Goal: Task Accomplishment & Management: Manage account settings

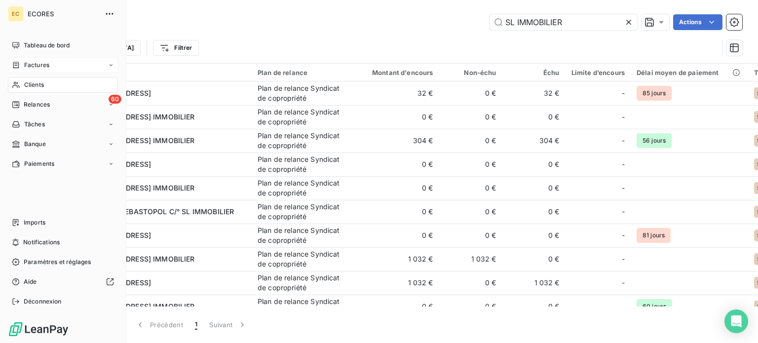
click at [32, 61] on span "Factures" at bounding box center [36, 65] width 25 height 9
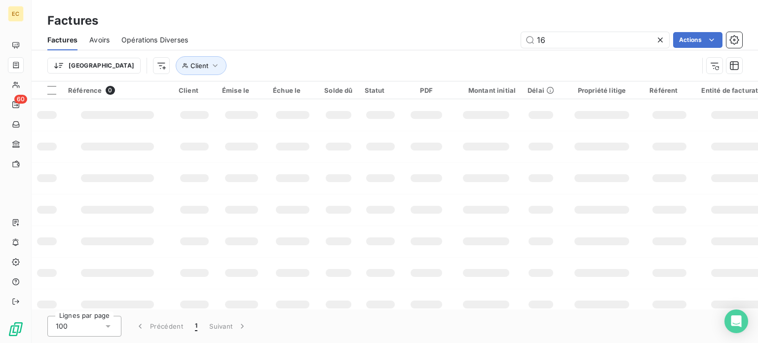
type input "1"
type input "2704"
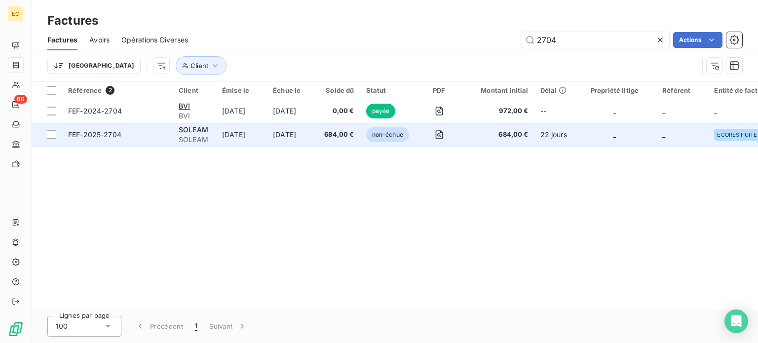
click at [137, 140] on td "FEF-2025-2704" at bounding box center [117, 135] width 110 height 24
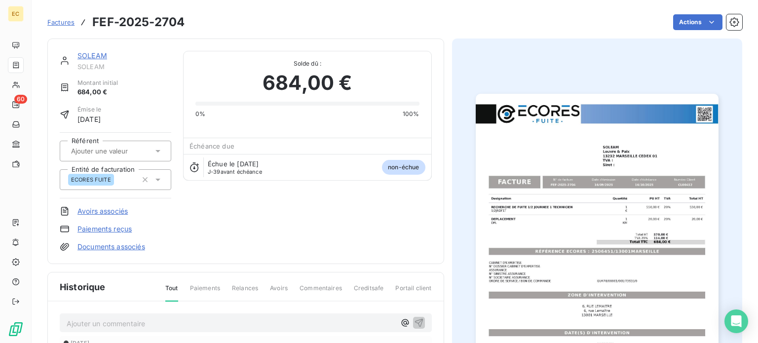
click at [99, 230] on link "Paiements reçus" at bounding box center [104, 229] width 54 height 10
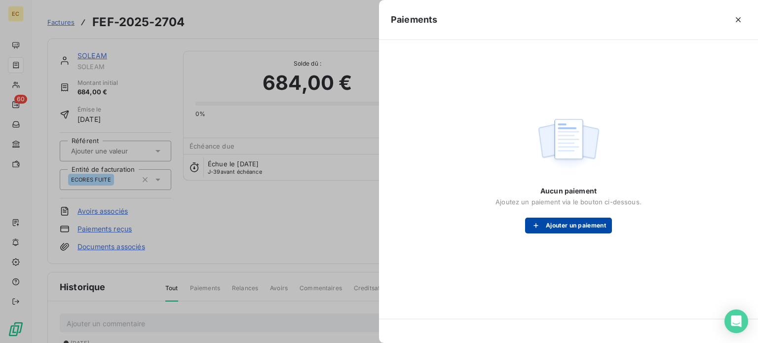
click at [552, 226] on button "Ajouter un paiement" at bounding box center [568, 226] width 87 height 16
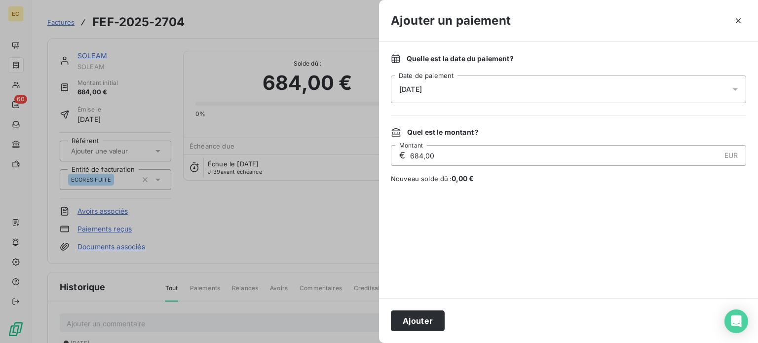
click at [453, 91] on div "08/10/2025" at bounding box center [568, 89] width 355 height 28
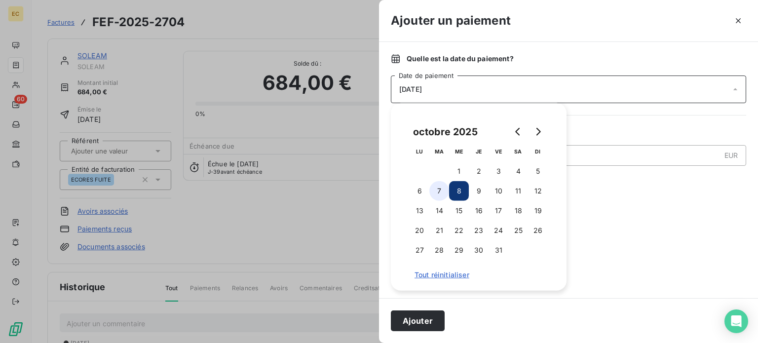
click at [443, 190] on button "7" at bounding box center [439, 191] width 20 height 20
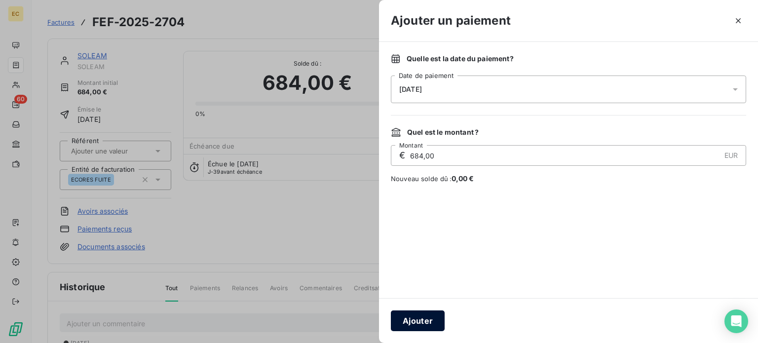
click at [412, 323] on button "Ajouter" at bounding box center [418, 320] width 54 height 21
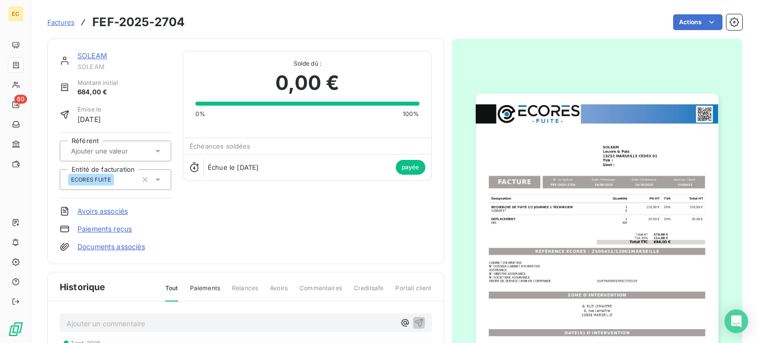
click at [53, 23] on span "Factures" at bounding box center [60, 22] width 27 height 8
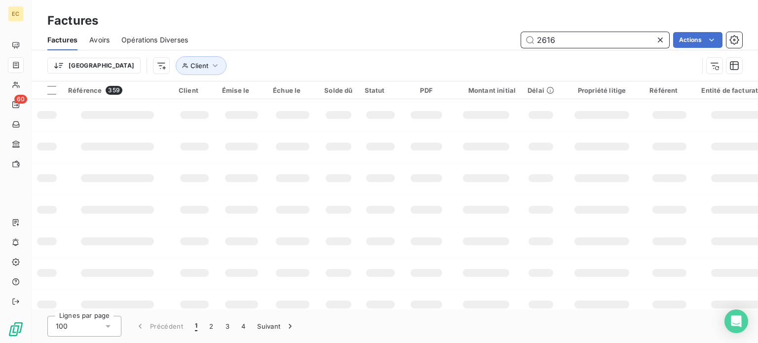
type input "2616"
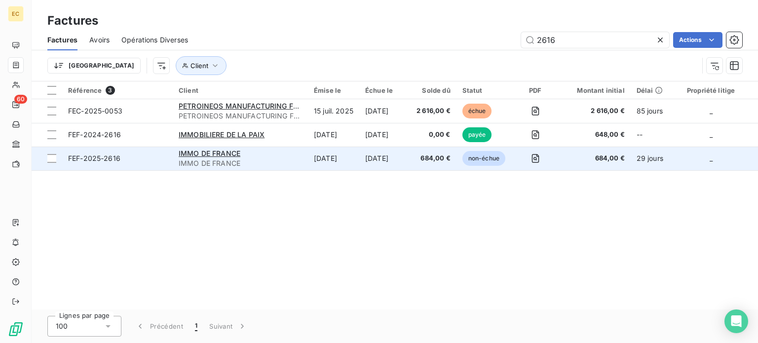
click at [137, 160] on span "FEF-2025-2616" at bounding box center [117, 158] width 99 height 10
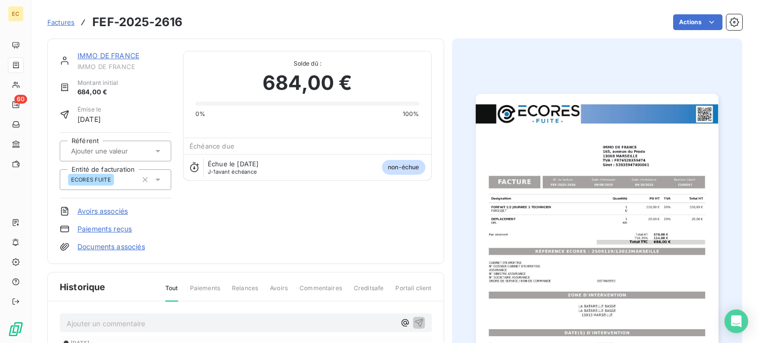
click at [106, 226] on link "Paiements reçus" at bounding box center [104, 229] width 54 height 10
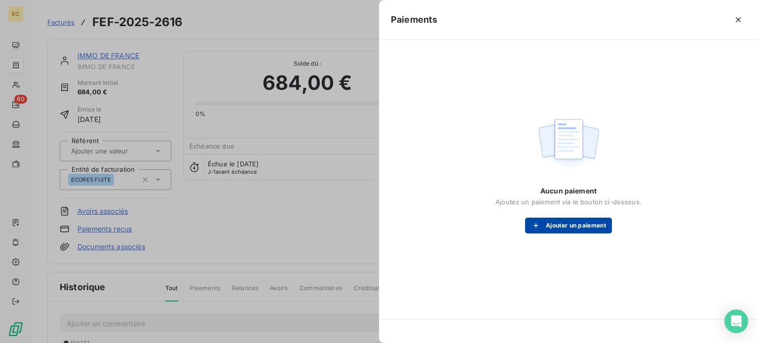
click at [565, 220] on button "Ajouter un paiement" at bounding box center [568, 226] width 87 height 16
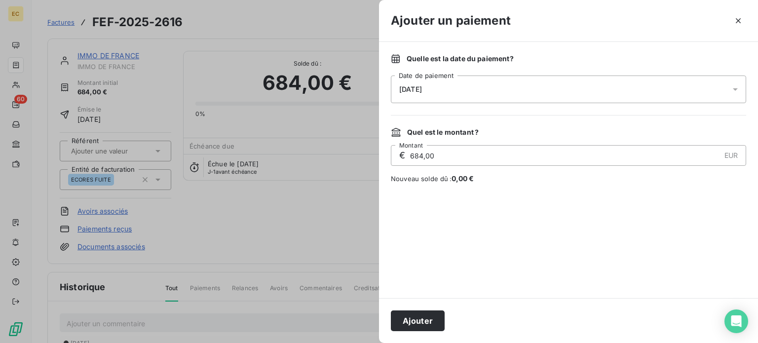
click at [463, 91] on div "08/10/2025" at bounding box center [568, 89] width 355 height 28
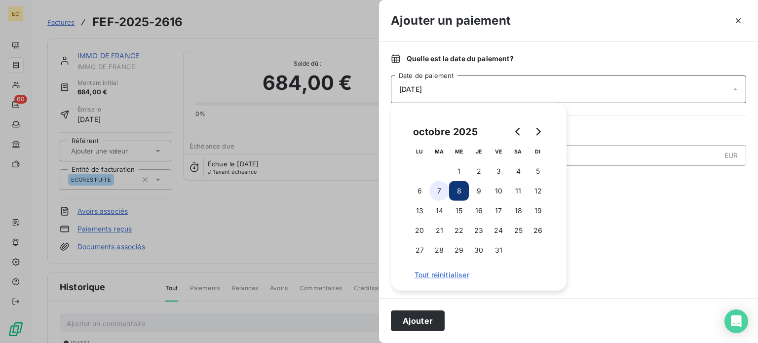
click at [438, 193] on button "7" at bounding box center [439, 191] width 20 height 20
click at [422, 323] on button "Ajouter" at bounding box center [418, 320] width 54 height 21
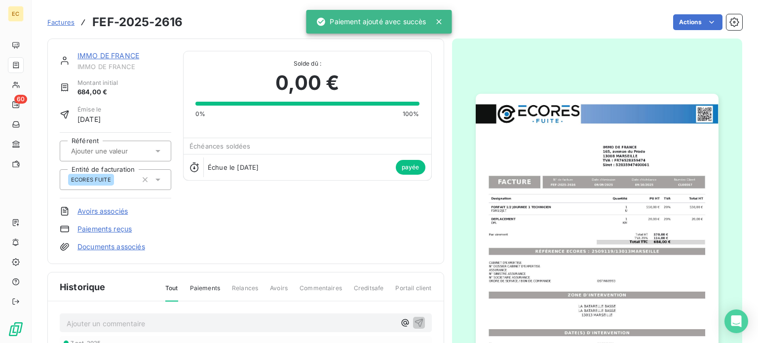
click at [57, 22] on span "Factures" at bounding box center [60, 22] width 27 height 8
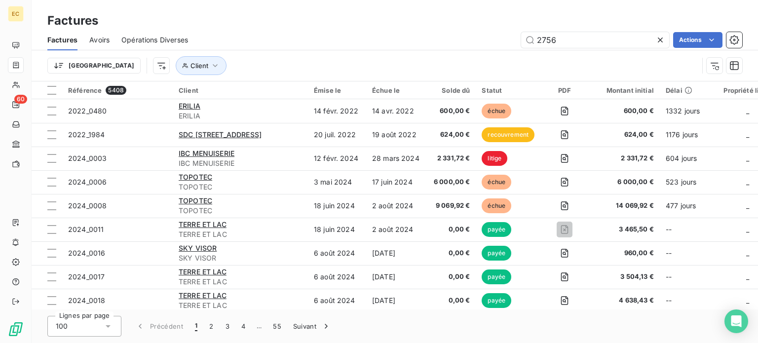
type input "2756"
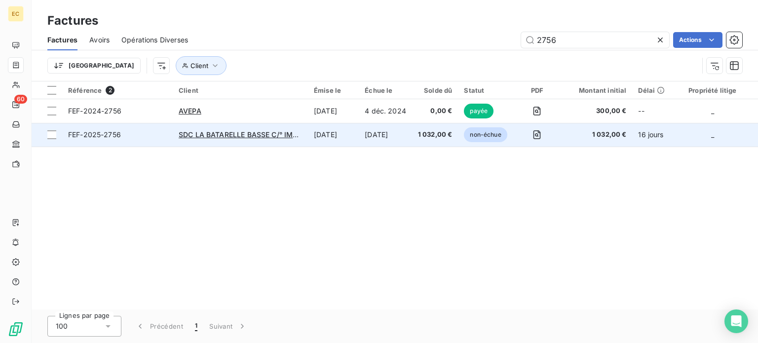
click at [158, 134] on span "FEF-2025-2756" at bounding box center [117, 135] width 99 height 10
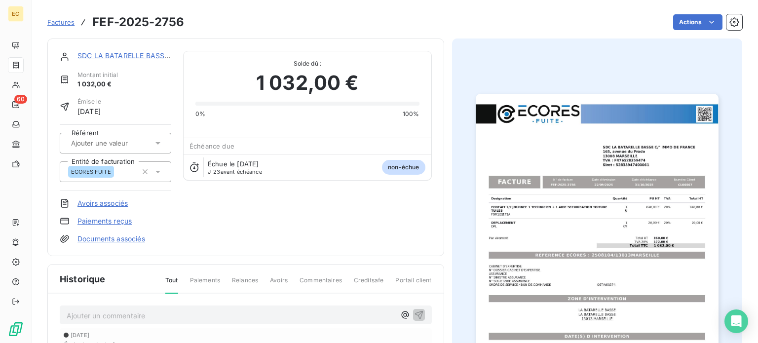
click at [110, 222] on link "Paiements reçus" at bounding box center [104, 221] width 54 height 10
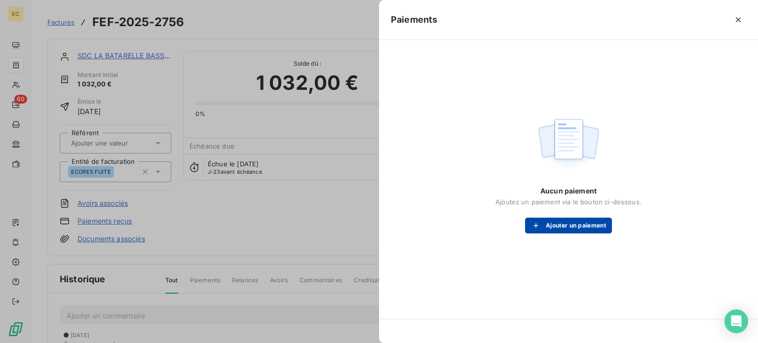
click at [549, 223] on button "Ajouter un paiement" at bounding box center [568, 226] width 87 height 16
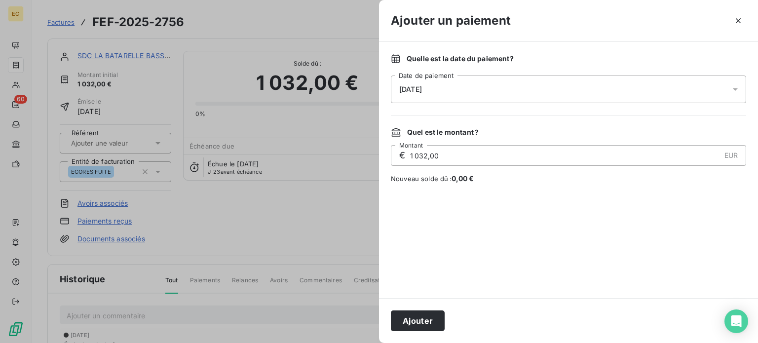
click at [502, 96] on div "08/10/2025" at bounding box center [568, 89] width 355 height 28
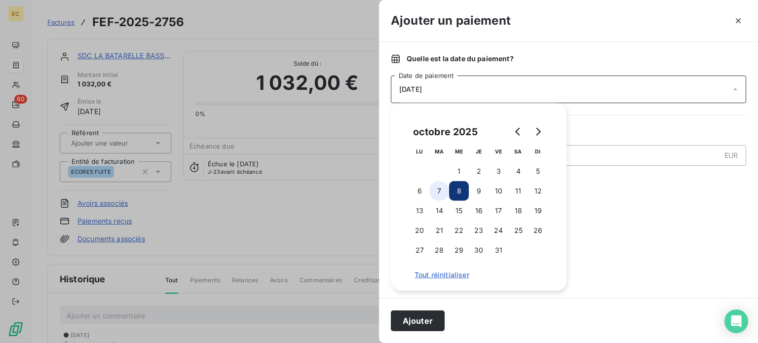
click at [436, 191] on button "7" at bounding box center [439, 191] width 20 height 20
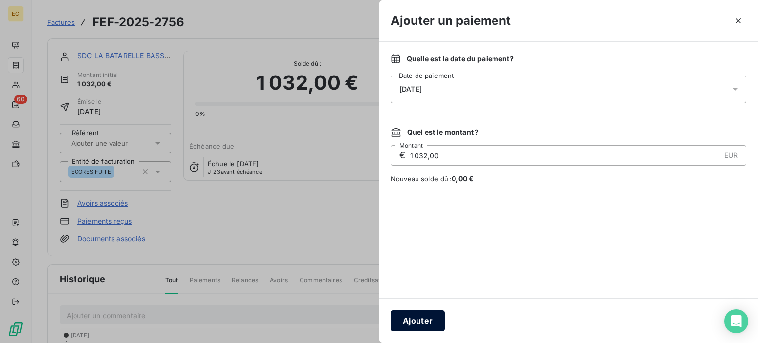
click at [419, 315] on button "Ajouter" at bounding box center [418, 320] width 54 height 21
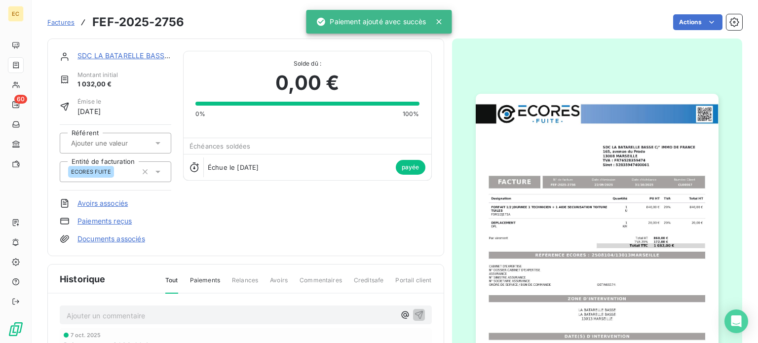
click at [51, 21] on span "Factures" at bounding box center [60, 22] width 27 height 8
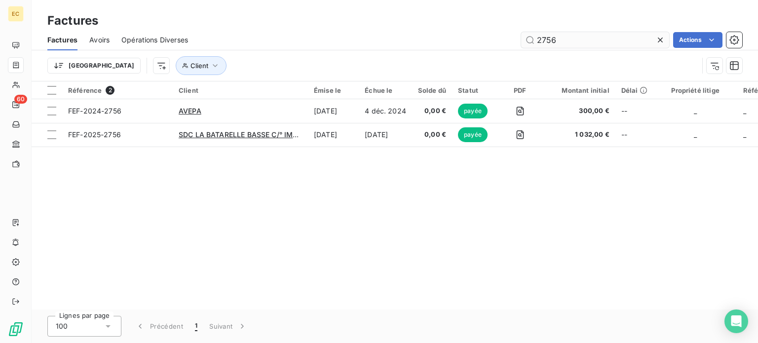
click at [574, 35] on input "2756" at bounding box center [595, 40] width 148 height 16
type input "2"
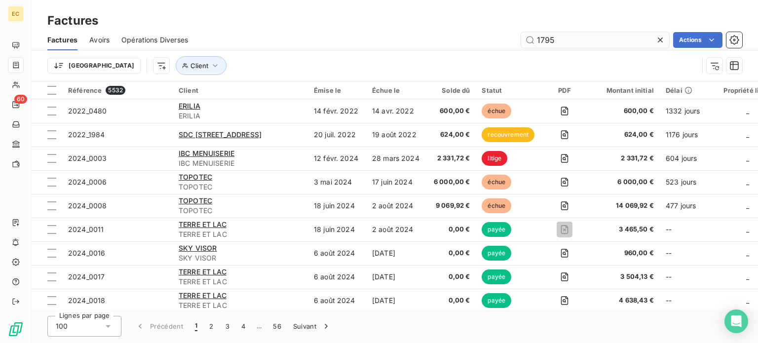
type input "1795"
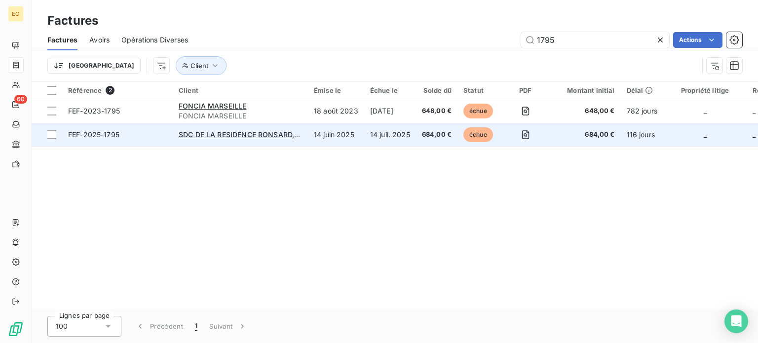
click at [150, 135] on span "FEF-2025-1795" at bounding box center [117, 135] width 99 height 10
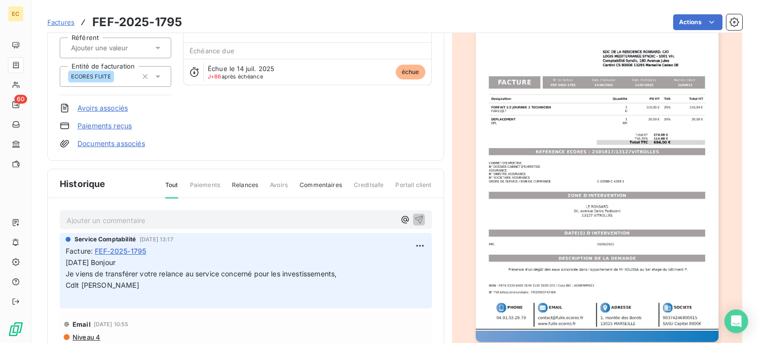
scroll to position [99, 0]
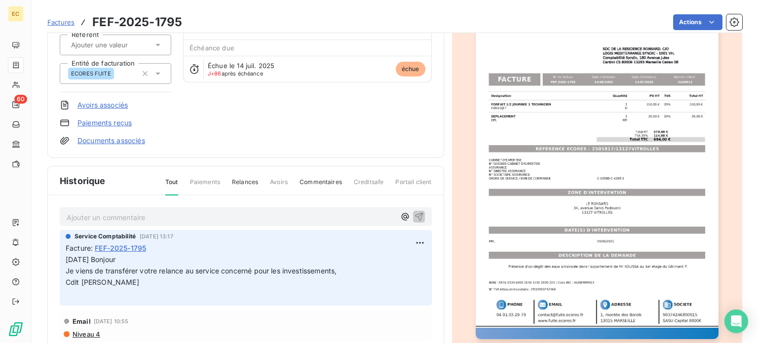
click at [104, 121] on link "Paiements reçus" at bounding box center [104, 123] width 54 height 10
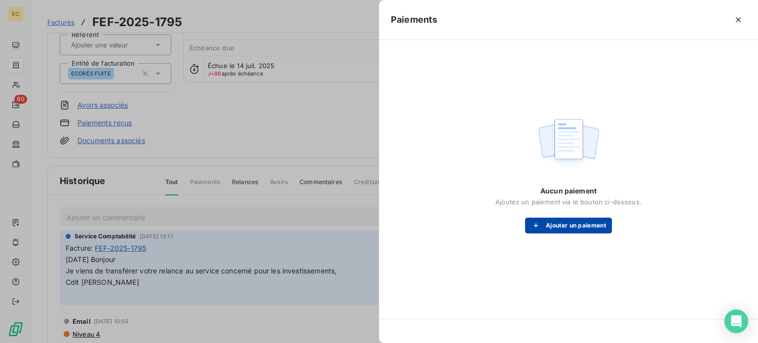
click at [561, 223] on button "Ajouter un paiement" at bounding box center [568, 226] width 87 height 16
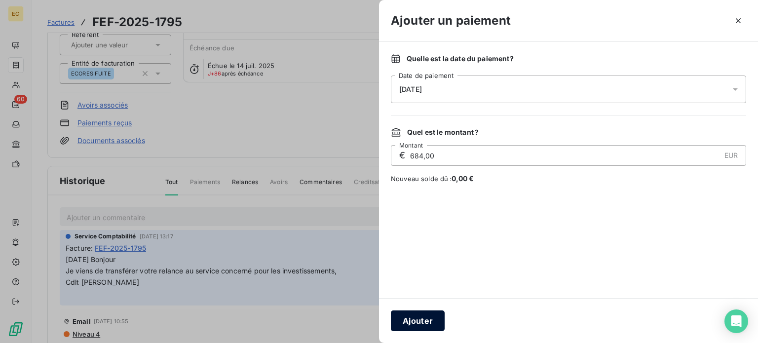
click at [409, 323] on button "Ajouter" at bounding box center [418, 320] width 54 height 21
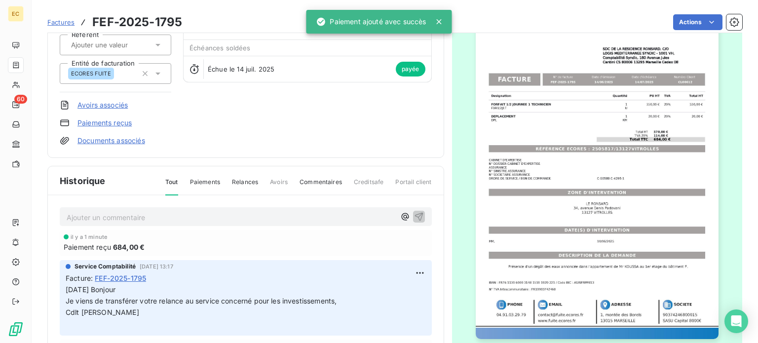
click at [51, 23] on span "Factures" at bounding box center [60, 22] width 27 height 8
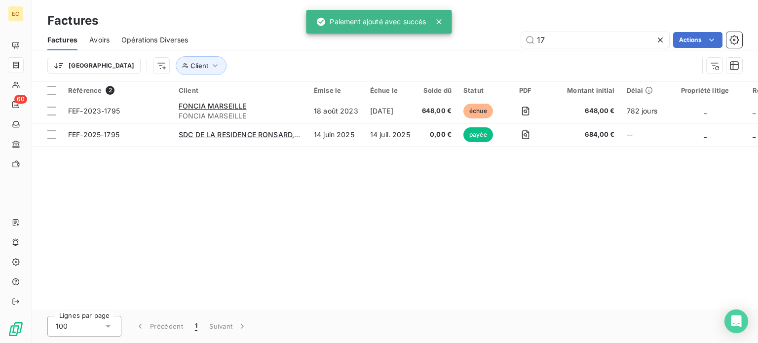
type input "1"
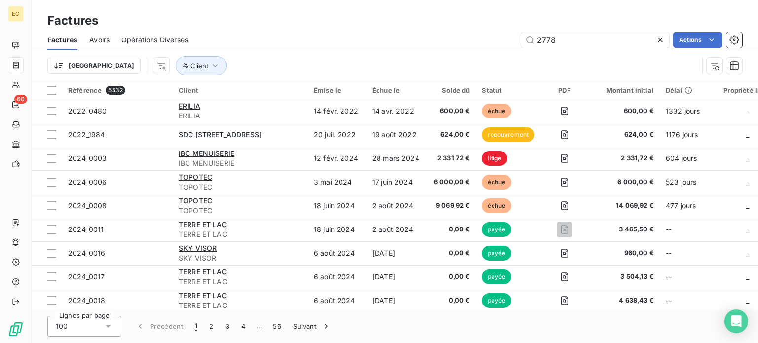
type input "2778"
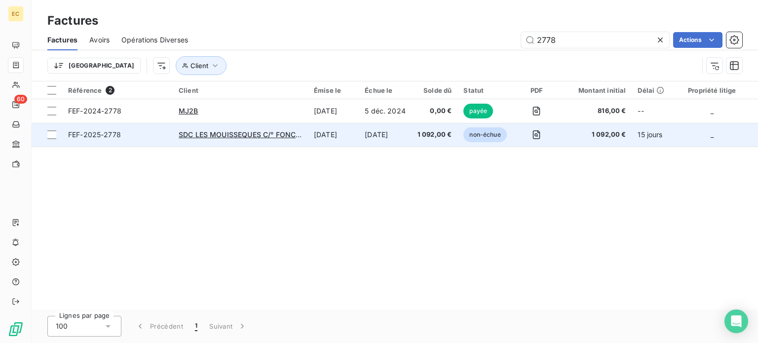
click at [154, 139] on span "FEF-2025-2778" at bounding box center [117, 135] width 99 height 10
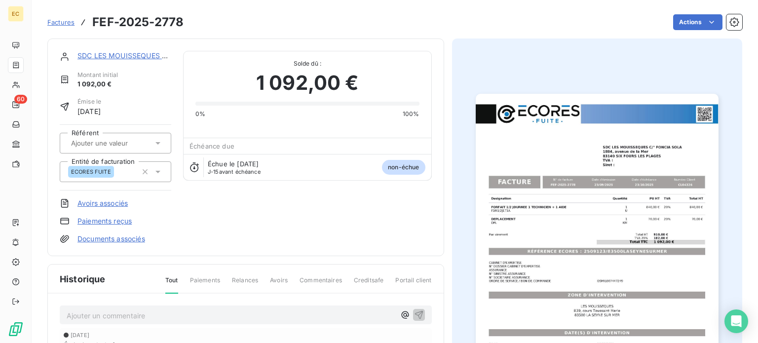
click at [112, 222] on link "Paiements reçus" at bounding box center [104, 221] width 54 height 10
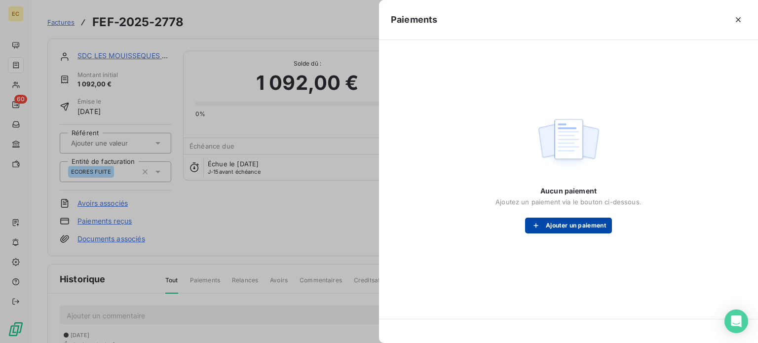
click at [562, 225] on button "Ajouter un paiement" at bounding box center [568, 226] width 87 height 16
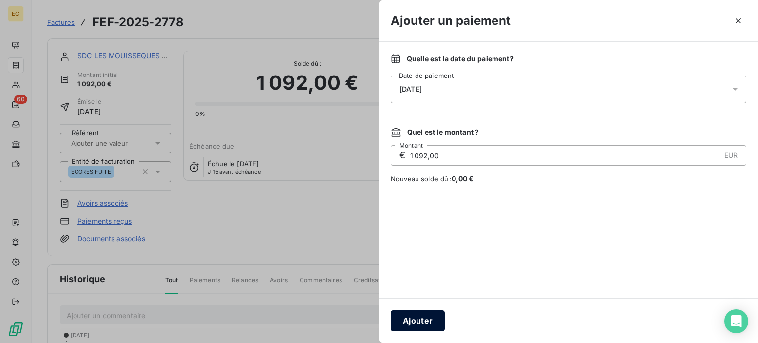
click at [425, 321] on button "Ajouter" at bounding box center [418, 320] width 54 height 21
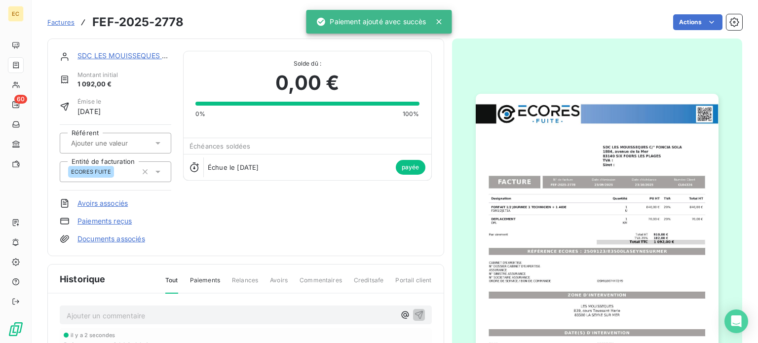
click at [54, 20] on span "Factures" at bounding box center [60, 22] width 27 height 8
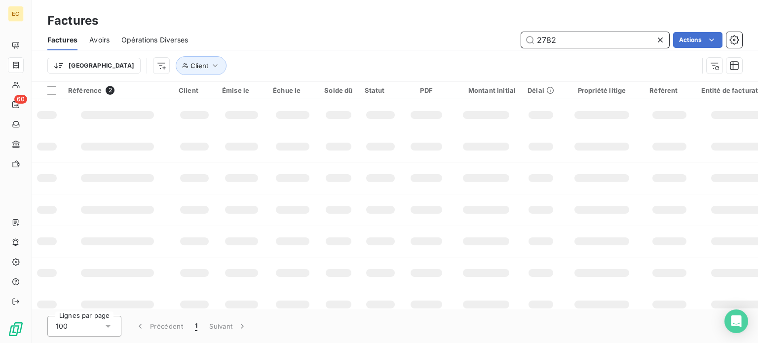
type input "2782"
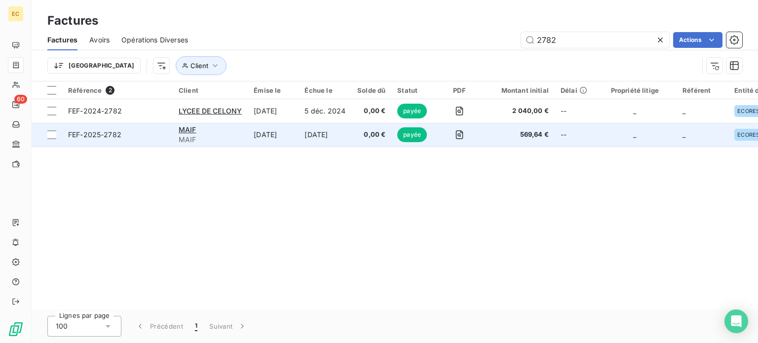
click at [161, 133] on span "FEF-2025-2782" at bounding box center [117, 135] width 99 height 10
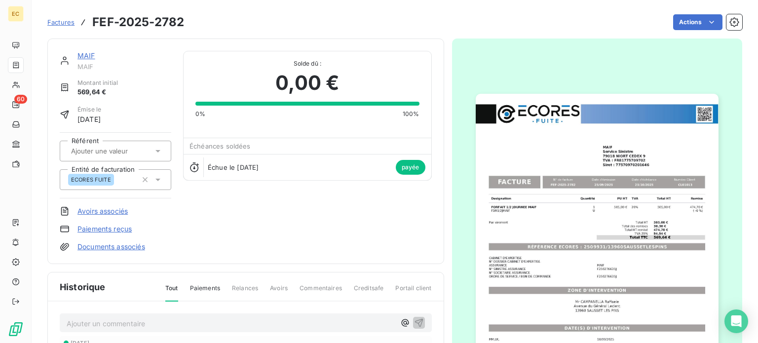
click at [616, 239] on img "button" at bounding box center [597, 265] width 243 height 343
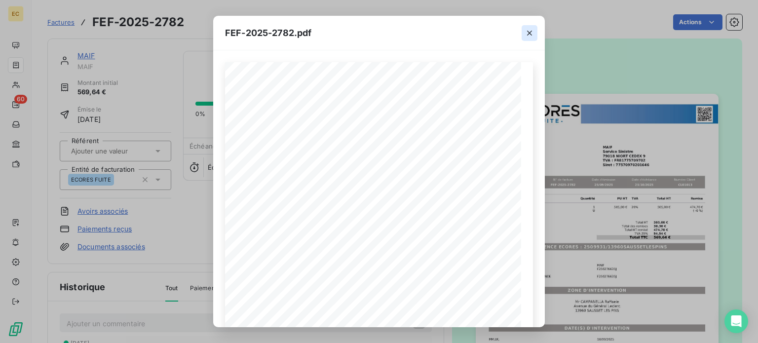
click at [529, 35] on icon "button" at bounding box center [529, 33] width 10 height 10
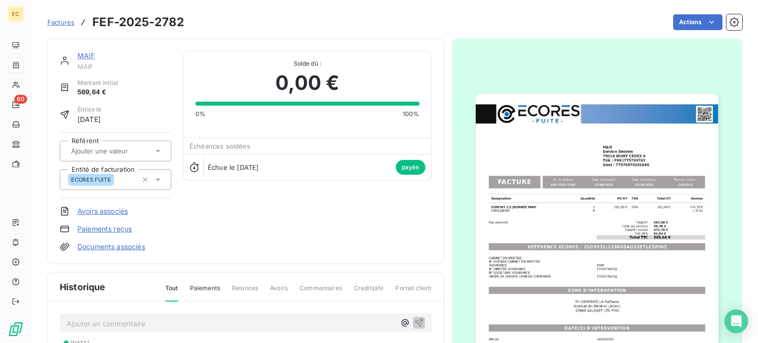
click at [60, 19] on span "Factures" at bounding box center [60, 22] width 27 height 8
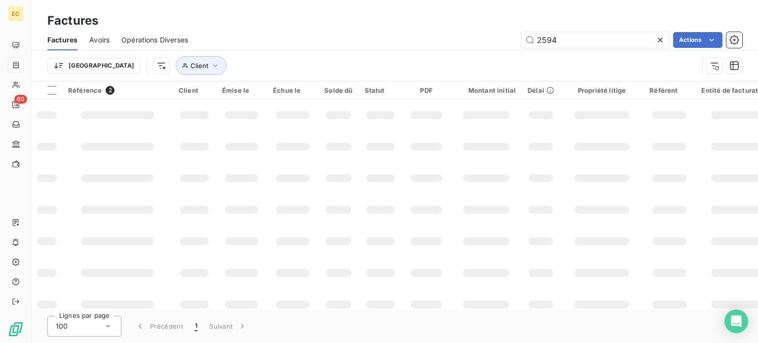
type input "2594"
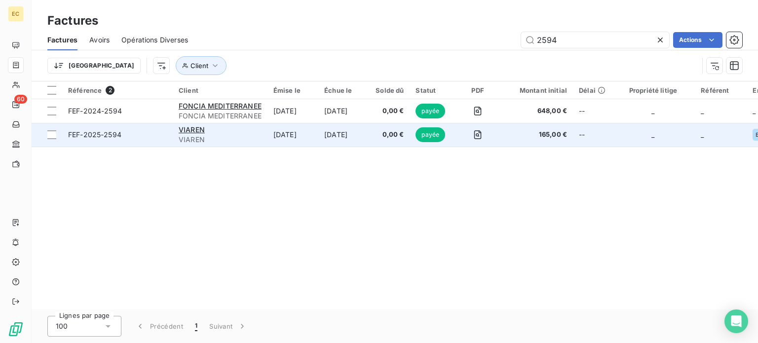
click at [140, 135] on span "FEF-2025-2594" at bounding box center [117, 135] width 99 height 10
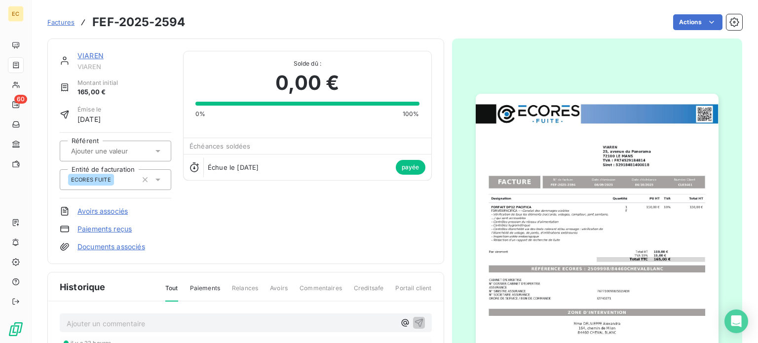
click at [567, 244] on img "button" at bounding box center [597, 265] width 243 height 343
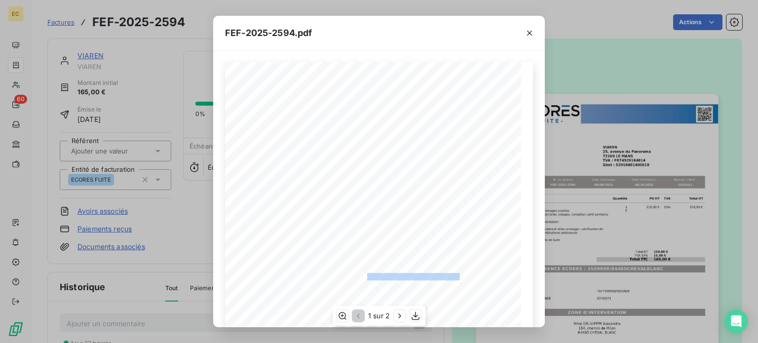
drag, startPoint x: 455, startPoint y: 276, endPoint x: 362, endPoint y: 276, distance: 93.2
click at [362, 276] on span "RÉFÉRENCE ECORES : 2509998/84460CHEVALBLANC" at bounding box center [378, 275] width 161 height 5
copy span "2509998/84460CHEVALBLANC"
click at [530, 32] on icon "button" at bounding box center [529, 33] width 5 height 5
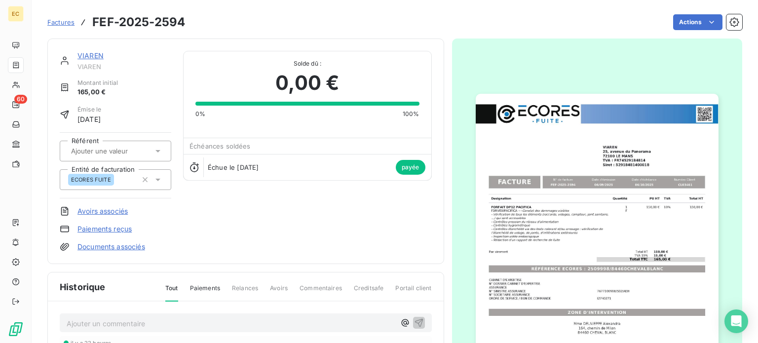
click at [65, 21] on span "Factures" at bounding box center [60, 22] width 27 height 8
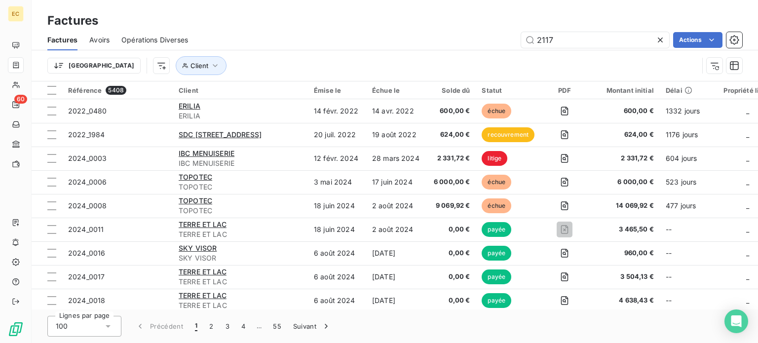
type input "2117"
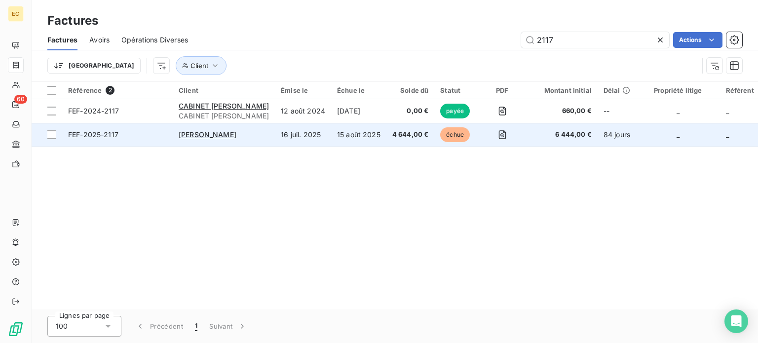
click at [138, 138] on span "FEF-2025-2117" at bounding box center [117, 135] width 99 height 10
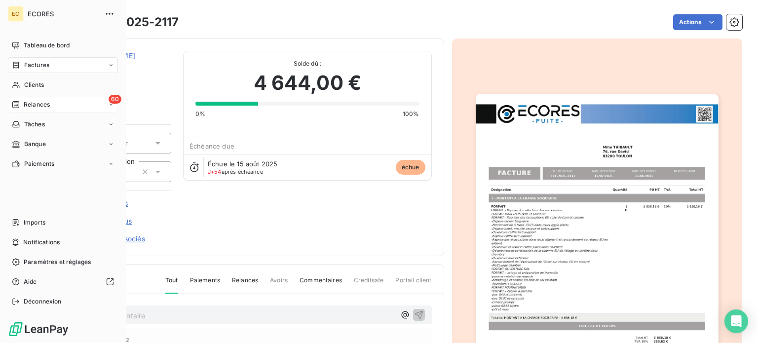
click at [36, 106] on span "Relances" at bounding box center [37, 104] width 26 height 9
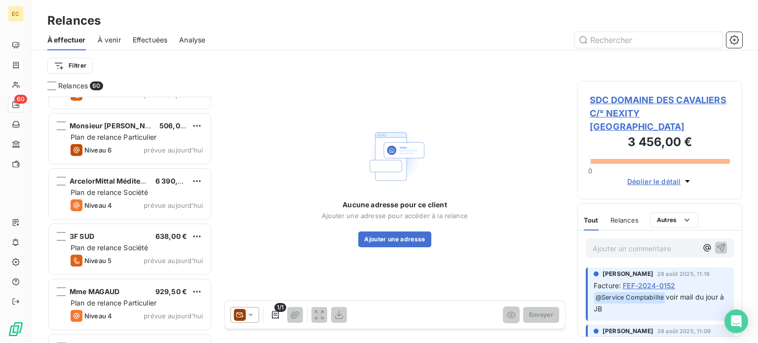
scroll to position [2970, 0]
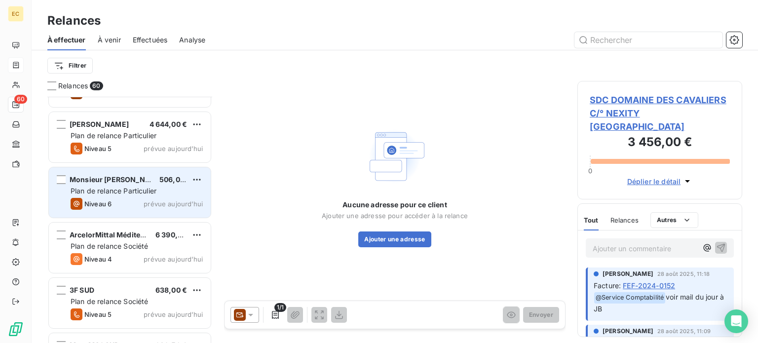
click at [134, 187] on span "Plan de relance Particulier" at bounding box center [114, 190] width 86 height 8
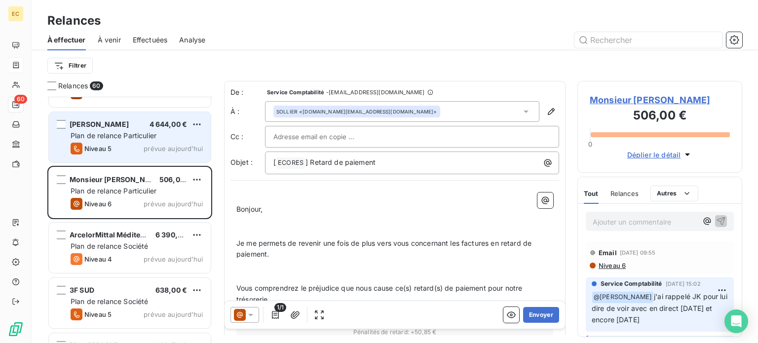
click at [123, 141] on div "Mme THIBAULT 4 644,00 € Plan de relance Particulier Niveau 5 prévue aujourd’hui" at bounding box center [130, 137] width 162 height 50
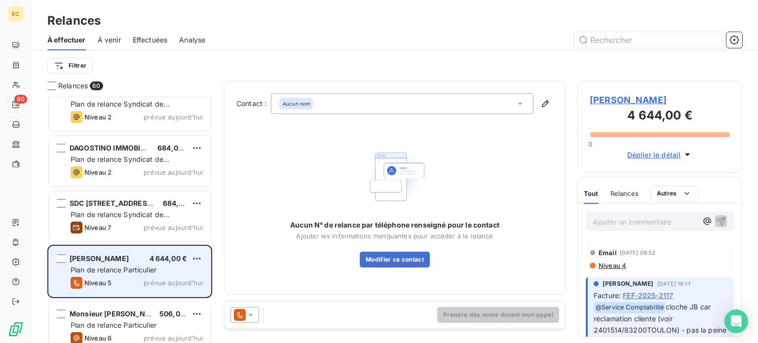
scroll to position [2822, 0]
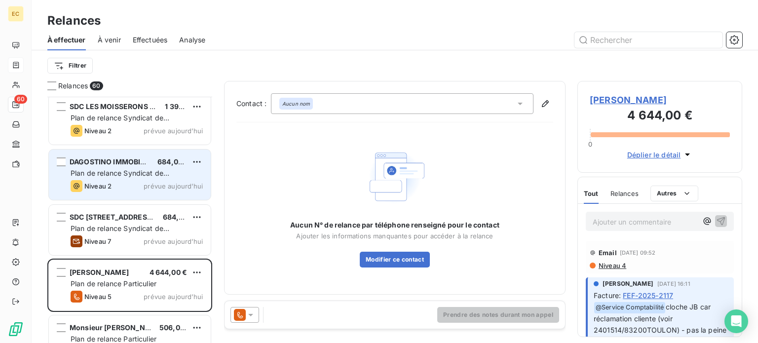
click at [127, 169] on span "Plan de relance Syndicat de copropriété" at bounding box center [120, 178] width 99 height 18
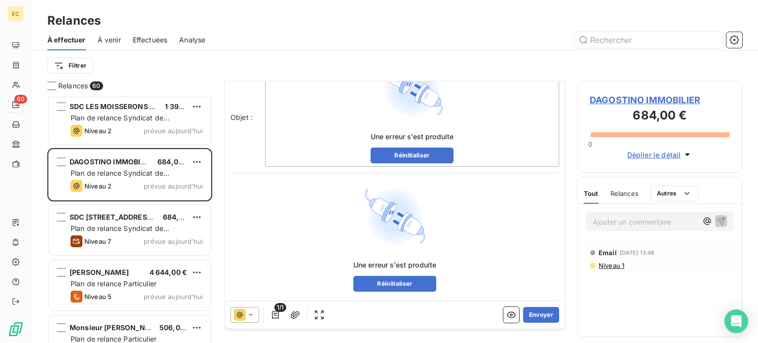
scroll to position [107, 0]
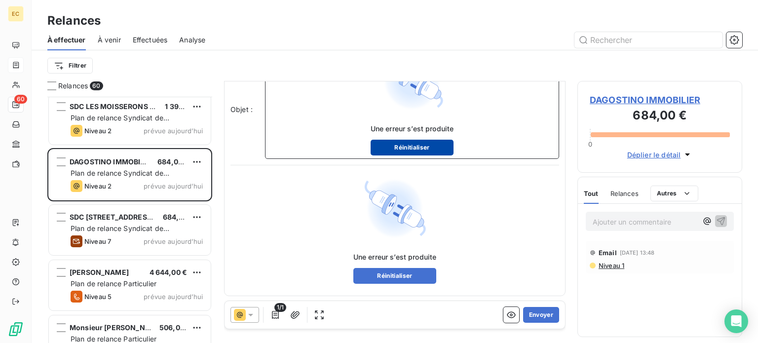
click at [413, 147] on button "Réinitialiser" at bounding box center [411, 148] width 83 height 16
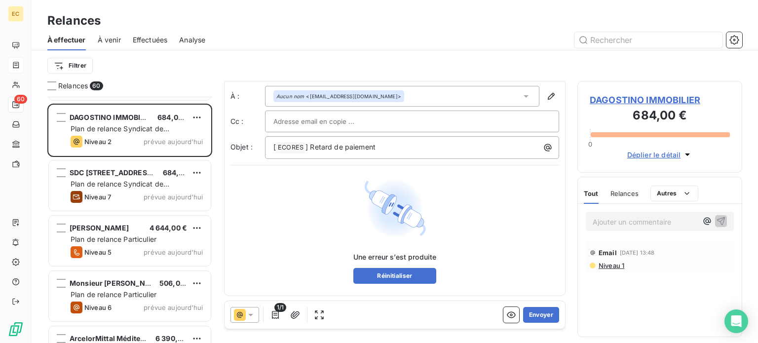
scroll to position [2871, 0]
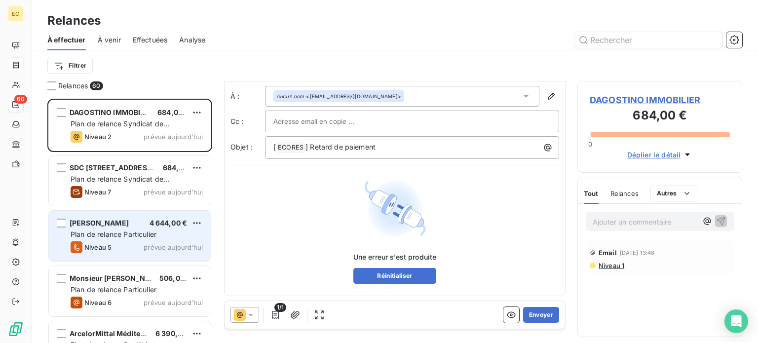
click at [129, 233] on span "Plan de relance Particulier" at bounding box center [114, 234] width 86 height 8
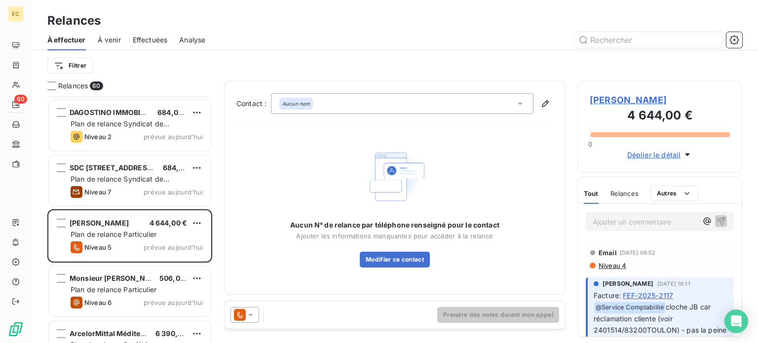
click at [607, 102] on span "Mme THIBAULT" at bounding box center [659, 99] width 140 height 13
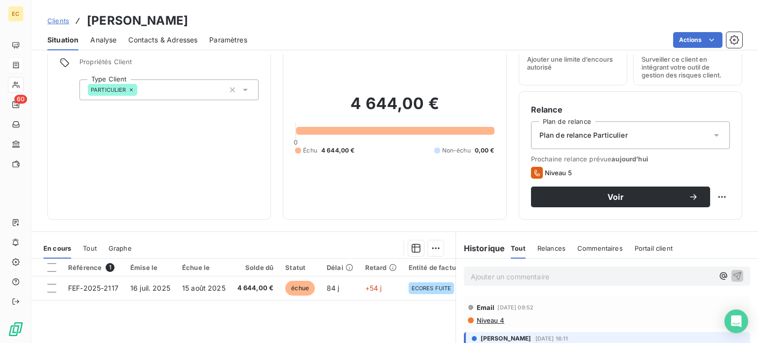
scroll to position [148, 0]
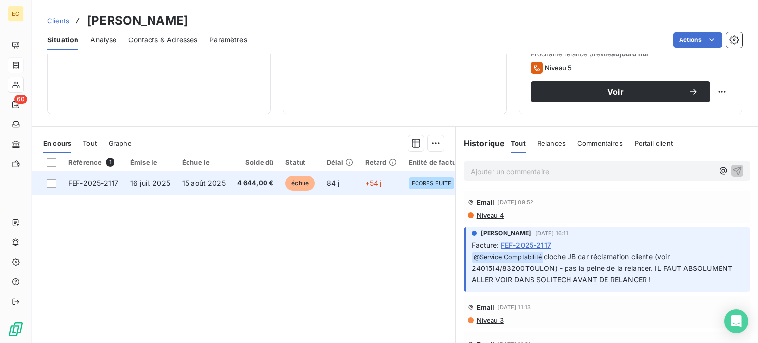
click at [155, 182] on span "16 juil. 2025" at bounding box center [150, 183] width 40 height 8
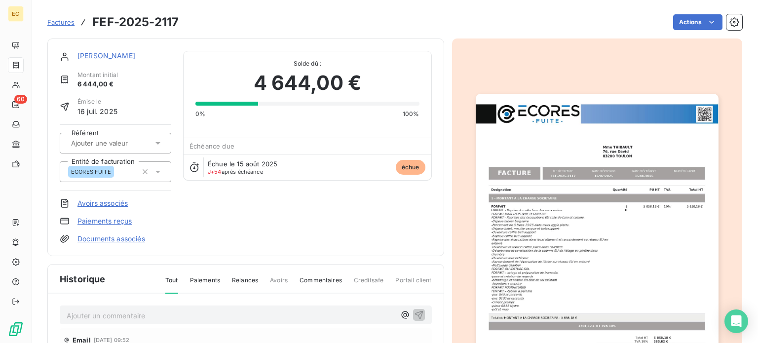
click at [583, 209] on img "button" at bounding box center [597, 265] width 243 height 343
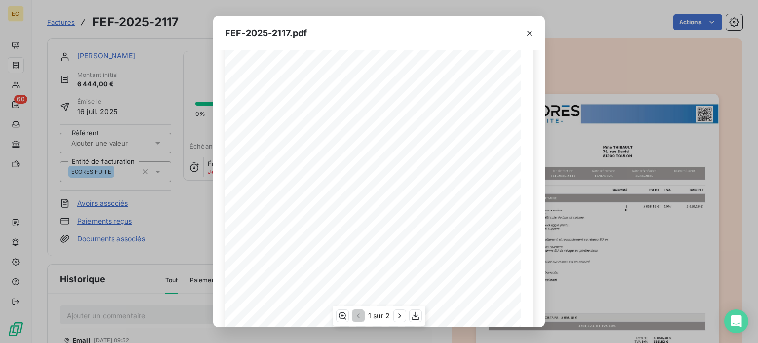
scroll to position [148, 0]
drag, startPoint x: 445, startPoint y: 231, endPoint x: 372, endPoint y: 233, distance: 73.0
click at [372, 233] on span "RÉFÉRENCE ECORES : 2401514/83200TOULON" at bounding box center [379, 231] width 143 height 5
copy span "2401514/83200TOULON"
click at [89, 59] on div "FEF-2025-2117.pdf Designation Quantité PU HT TVA Total HT 1 - MONTANT A LA CHAR…" at bounding box center [379, 171] width 758 height 343
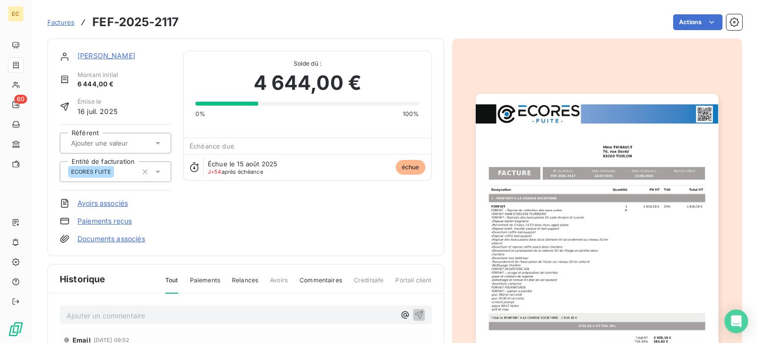
click at [92, 57] on link "Mme THIBAULT" at bounding box center [106, 55] width 58 height 8
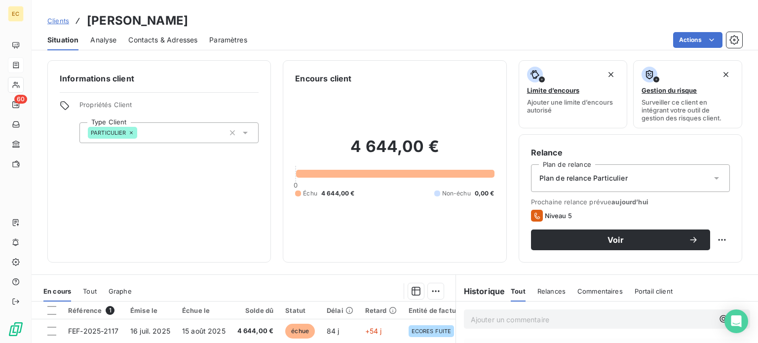
click at [148, 41] on span "Contacts & Adresses" at bounding box center [162, 40] width 69 height 10
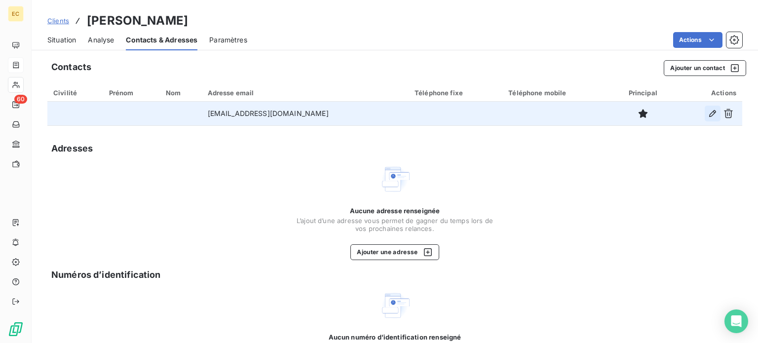
click at [709, 116] on icon "button" at bounding box center [712, 113] width 7 height 7
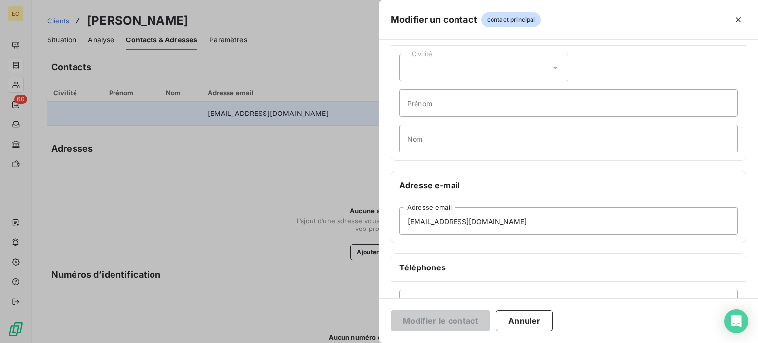
scroll to position [148, 0]
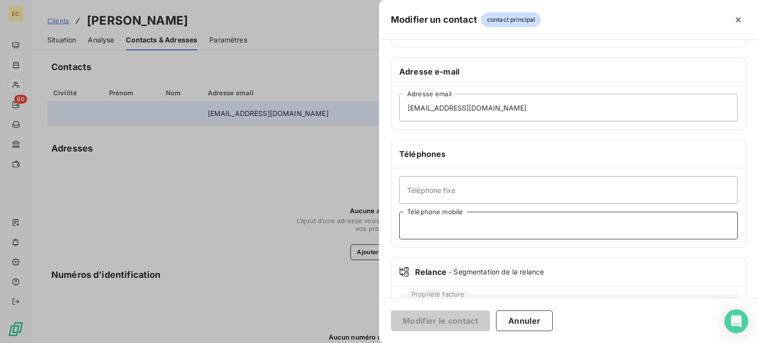
click at [440, 226] on input "Téléphone mobile" at bounding box center [568, 226] width 338 height 28
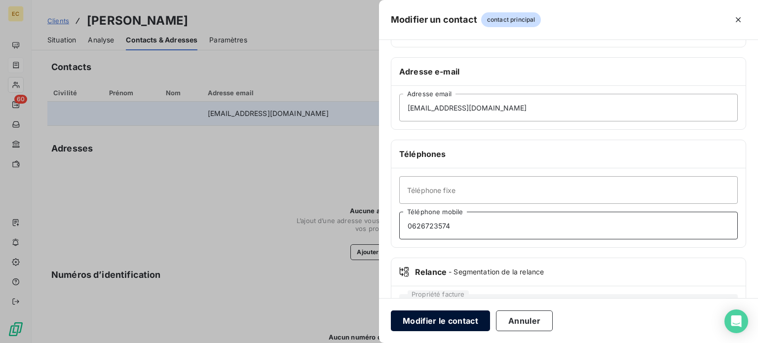
type input "0626723574"
click at [443, 325] on button "Modifier le contact" at bounding box center [440, 320] width 99 height 21
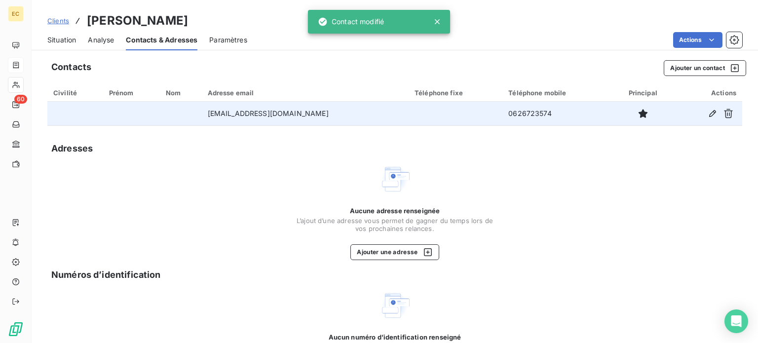
click at [62, 41] on span "Situation" at bounding box center [61, 40] width 29 height 10
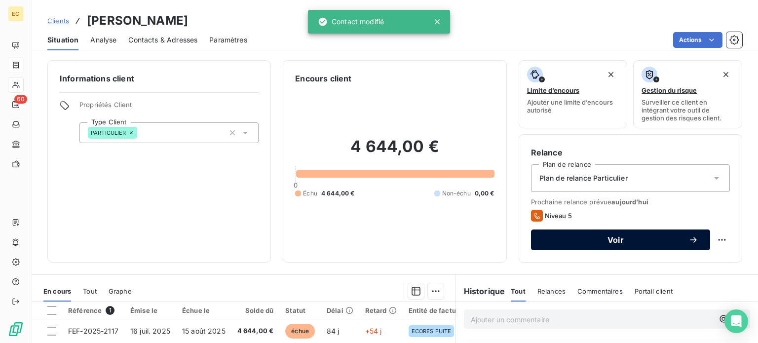
click at [577, 241] on span "Voir" at bounding box center [616, 240] width 146 height 8
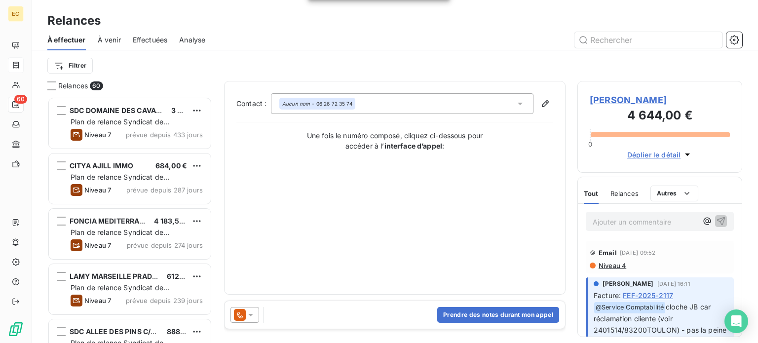
scroll to position [239, 157]
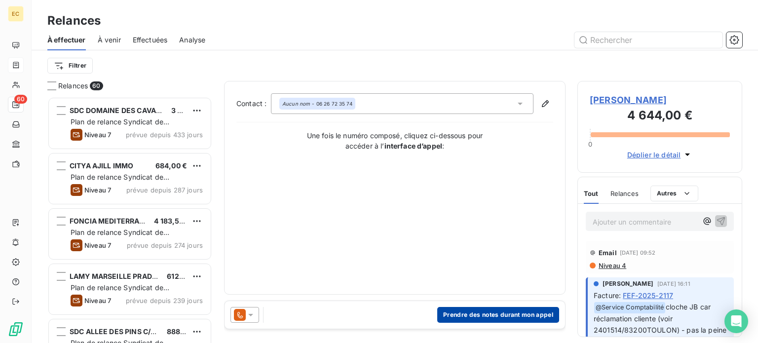
click at [479, 313] on button "Prendre des notes durant mon appel" at bounding box center [498, 315] width 122 height 16
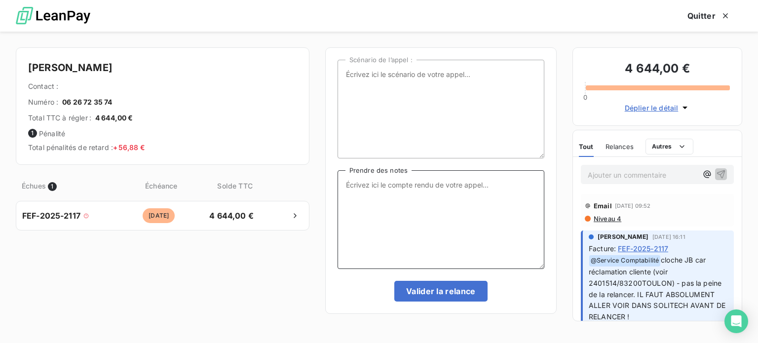
click at [357, 187] on textarea "Prendre des notes" at bounding box center [440, 219] width 207 height 99
click at [462, 184] on textarea "08/10/25 Appel En attente de notre intervention du 10/10" at bounding box center [440, 219] width 207 height 99
click at [379, 189] on textarea "08/10/25 Appel En attente de notre nouvelle intervention du 10/10" at bounding box center [440, 219] width 207 height 99
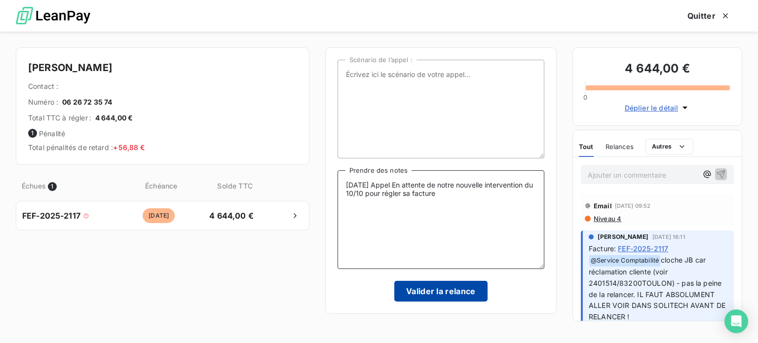
type textarea "08/10/25 Appel En attente de notre nouvelle intervention du 10/10 pour régler s…"
click at [451, 290] on button "Valider la relance" at bounding box center [440, 291] width 93 height 21
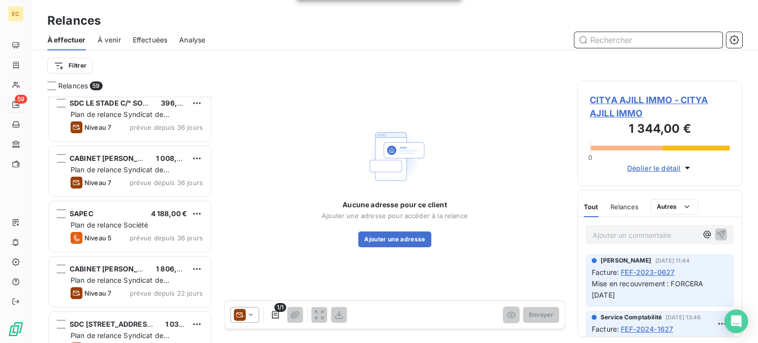
scroll to position [1085, 0]
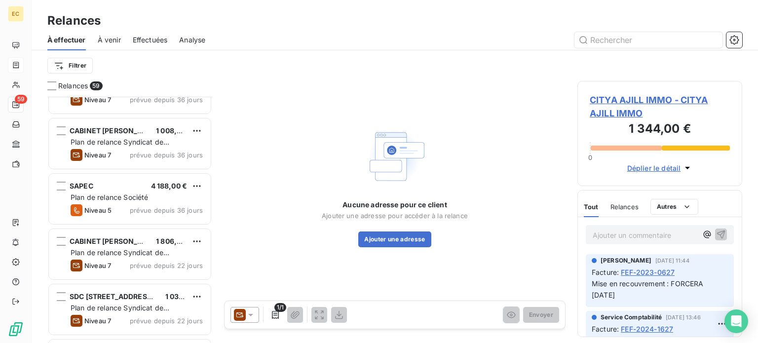
click at [136, 190] on div "SAPEC 4 188,00 € Plan de relance Société Niveau 5 prévue depuis 36 jours" at bounding box center [130, 199] width 162 height 50
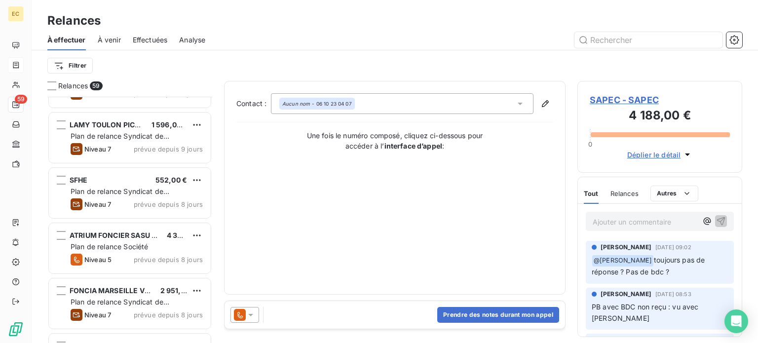
scroll to position [1924, 0]
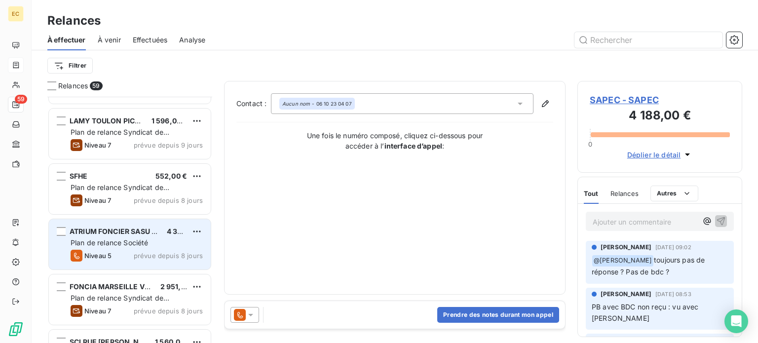
click at [133, 238] on div "Plan de relance Société" at bounding box center [137, 243] width 132 height 10
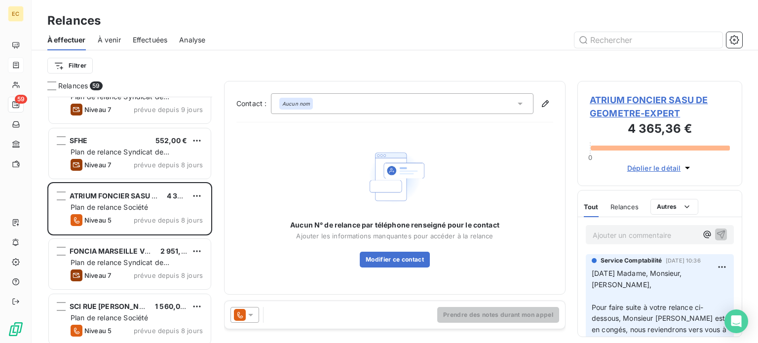
scroll to position [2022, 0]
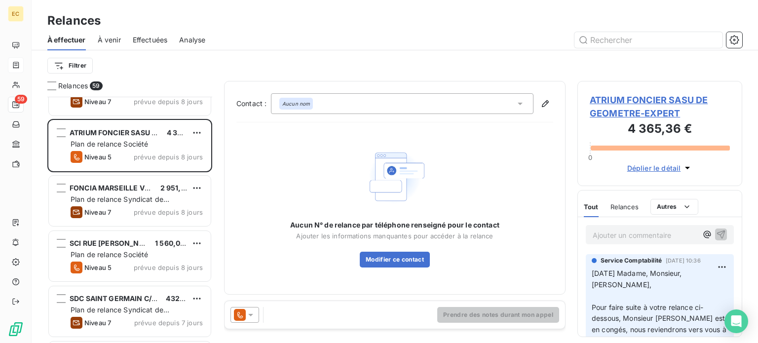
click at [136, 257] on span "Plan de relance Société" at bounding box center [109, 254] width 77 height 8
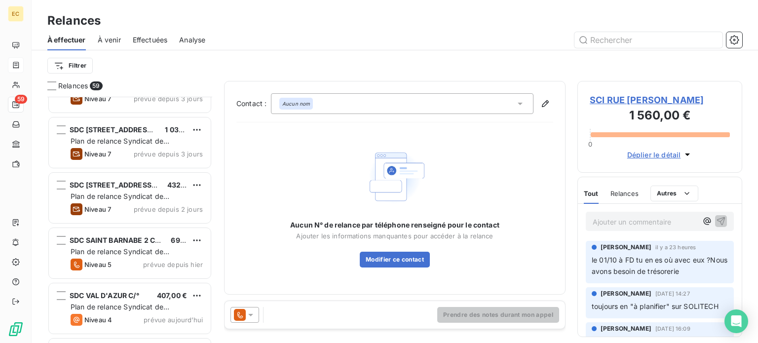
scroll to position [2417, 0]
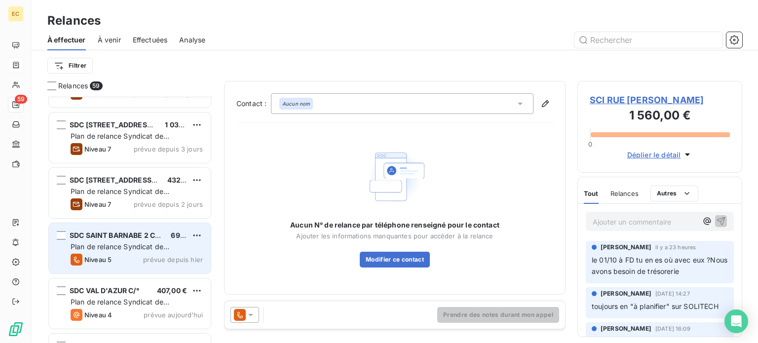
click at [127, 243] on span "Plan de relance Syndicat de copropriété" at bounding box center [120, 251] width 99 height 18
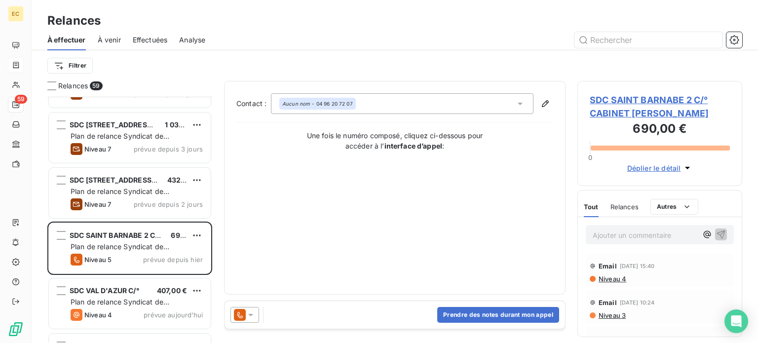
click at [619, 117] on span "SDC SAINT BARNABE 2 C/° CABINET PAUL STEIN" at bounding box center [659, 106] width 140 height 27
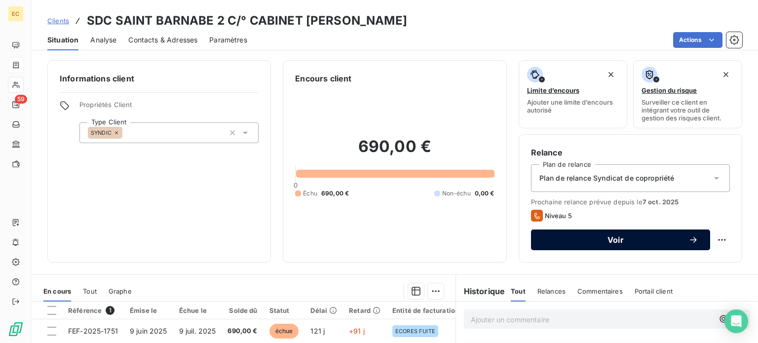
click at [578, 238] on span "Voir" at bounding box center [616, 240] width 146 height 8
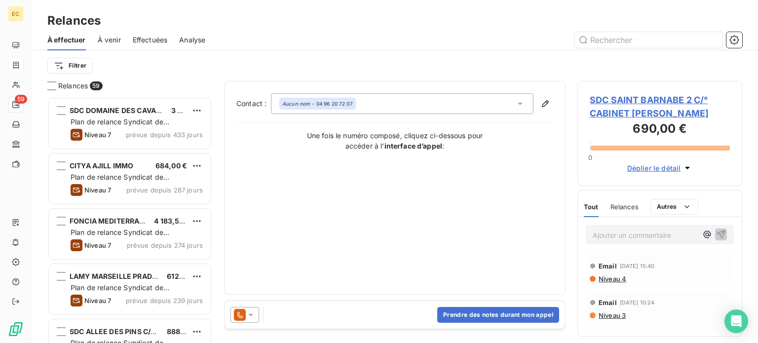
scroll to position [239, 157]
click at [478, 315] on button "Prendre des notes durant mon appel" at bounding box center [498, 315] width 122 height 16
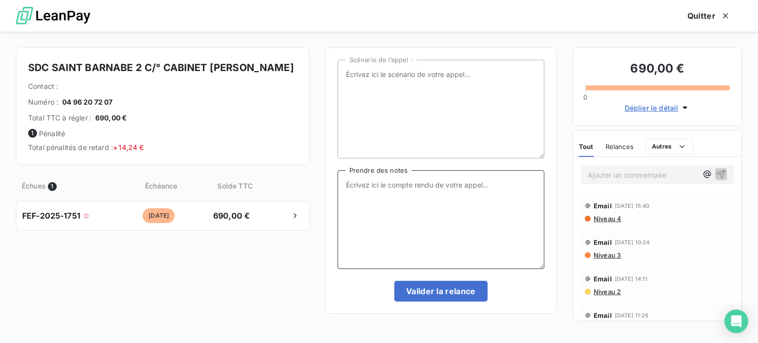
click at [350, 190] on textarea "Prendre des notes" at bounding box center [440, 219] width 207 height 99
type textarea "08/10/25 Appel aucune réponse"
click at [436, 282] on button "Valider la relance" at bounding box center [440, 291] width 93 height 21
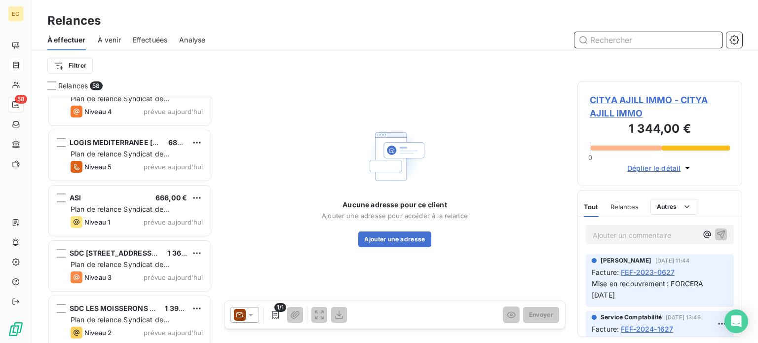
scroll to position [2565, 0]
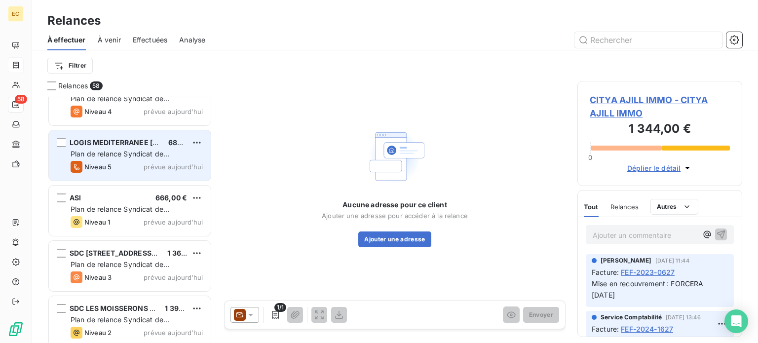
click at [120, 156] on span "Plan de relance Syndicat de copropriété" at bounding box center [120, 158] width 99 height 18
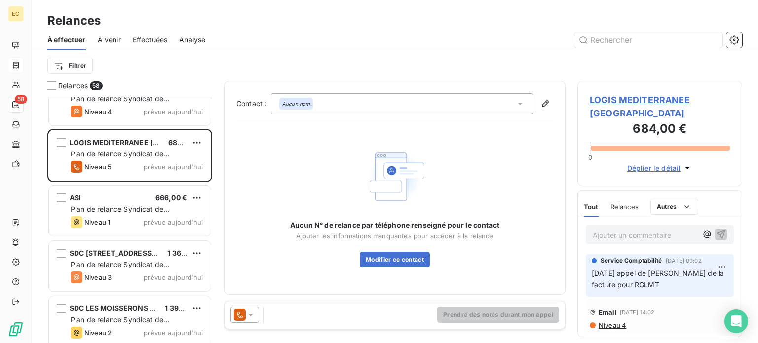
click at [602, 104] on span "LOGIS MEDITERRANEE MARSEILLE" at bounding box center [659, 106] width 140 height 27
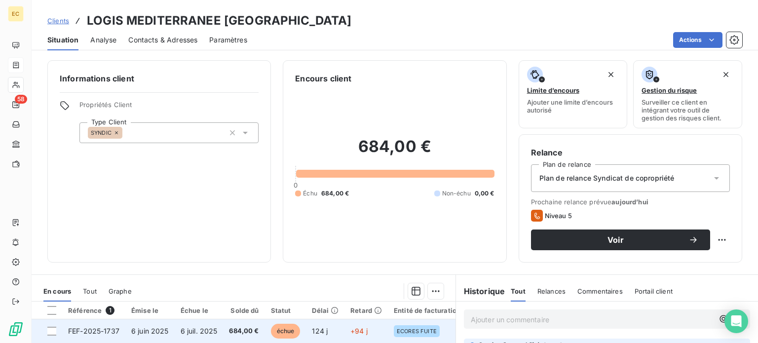
click at [147, 330] on span "6 juin 2025" at bounding box center [149, 331] width 37 height 8
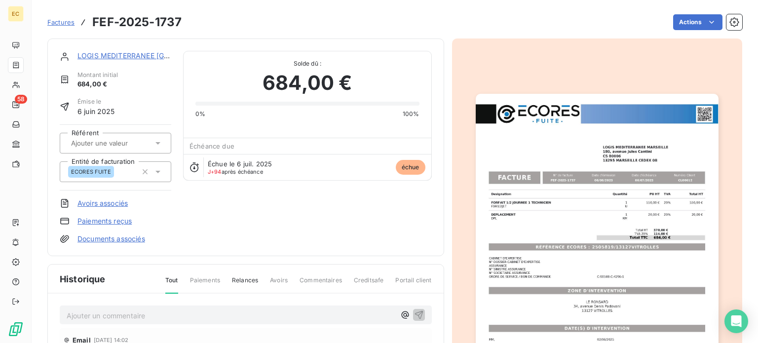
click at [533, 236] on img "button" at bounding box center [597, 265] width 243 height 343
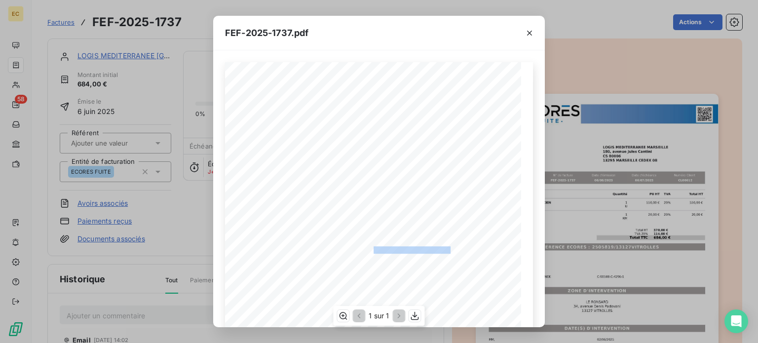
drag, startPoint x: 448, startPoint y: 248, endPoint x: 368, endPoint y: 249, distance: 79.9
click at [368, 249] on span "RÉFÉRENCE ECORES : 2505819/13127VITROLLES" at bounding box center [379, 248] width 151 height 5
copy span "2505819/13127VITROLLE"
click at [529, 33] on icon "button" at bounding box center [529, 33] width 10 height 10
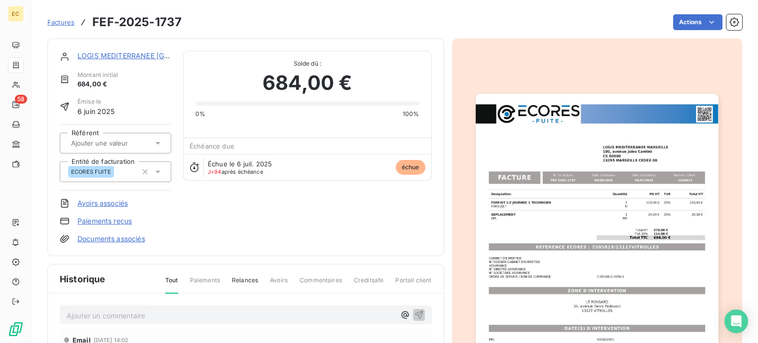
click at [125, 57] on link "LOGIS MEDITERRANEE MARSEILLE" at bounding box center [152, 55] width 150 height 8
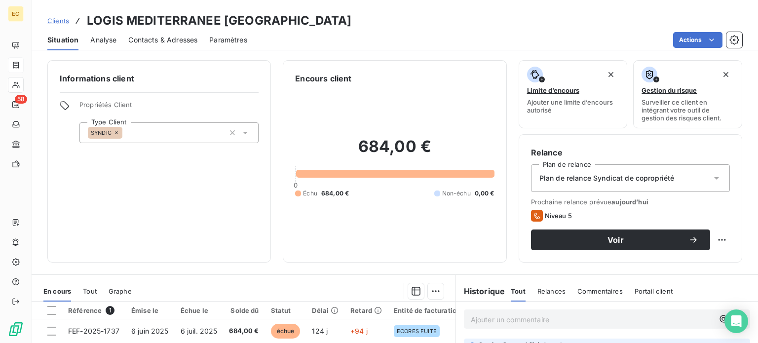
click at [156, 40] on span "Contacts & Adresses" at bounding box center [162, 40] width 69 height 10
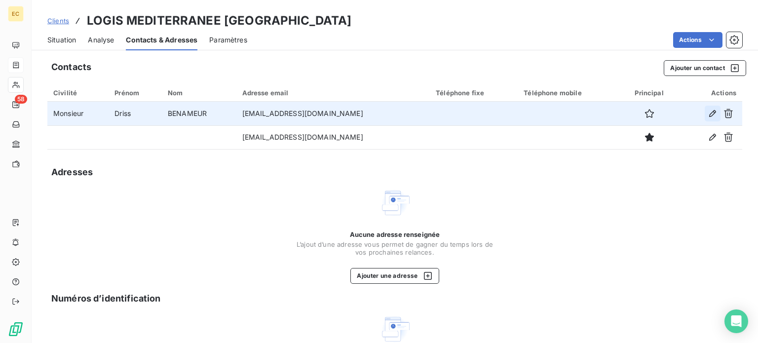
click at [707, 113] on icon "button" at bounding box center [712, 114] width 10 height 10
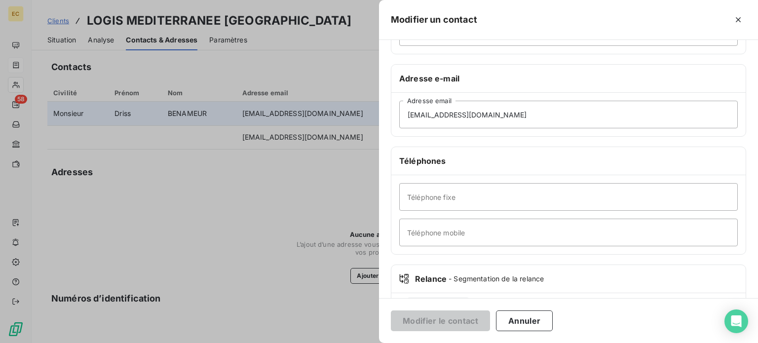
scroll to position [148, 0]
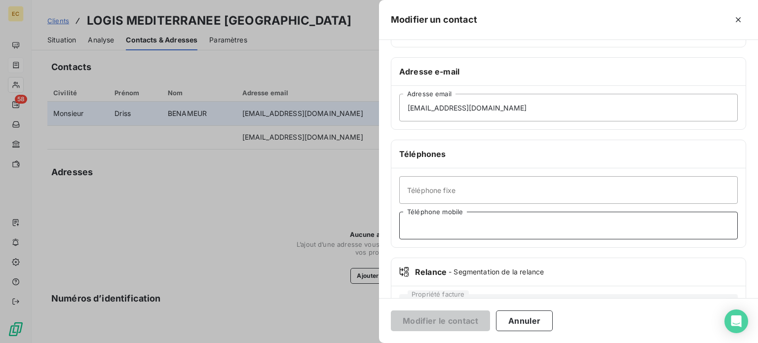
click at [439, 224] on input "Téléphone mobile" at bounding box center [568, 226] width 338 height 28
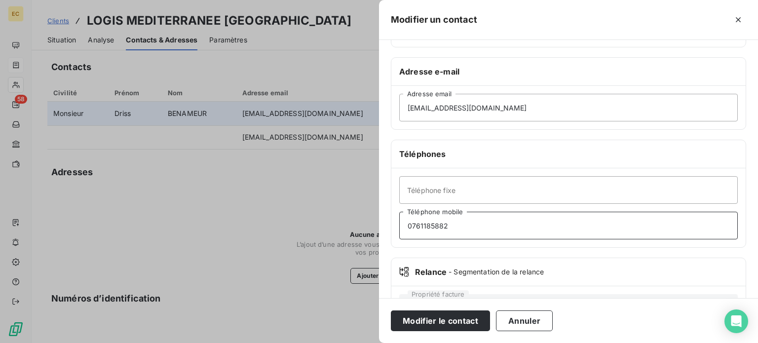
type input "0761185882"
click at [428, 325] on button "Modifier le contact" at bounding box center [440, 320] width 99 height 21
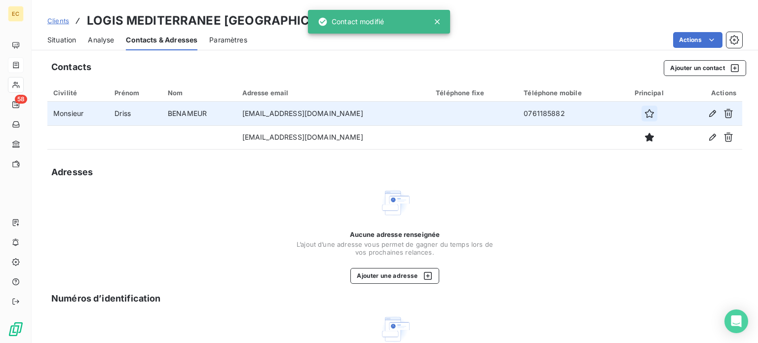
click at [644, 113] on icon "button" at bounding box center [649, 114] width 10 height 10
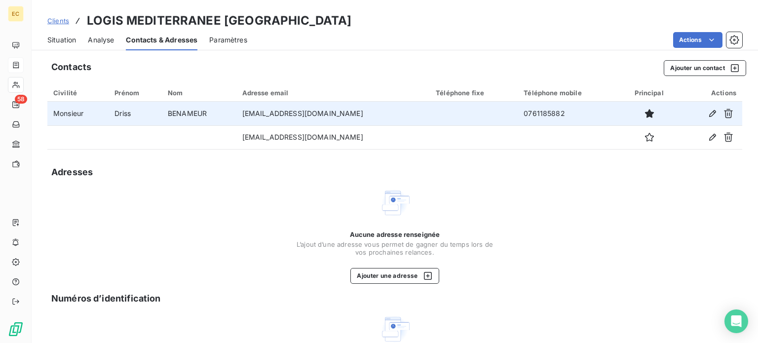
click at [52, 38] on span "Situation" at bounding box center [61, 40] width 29 height 10
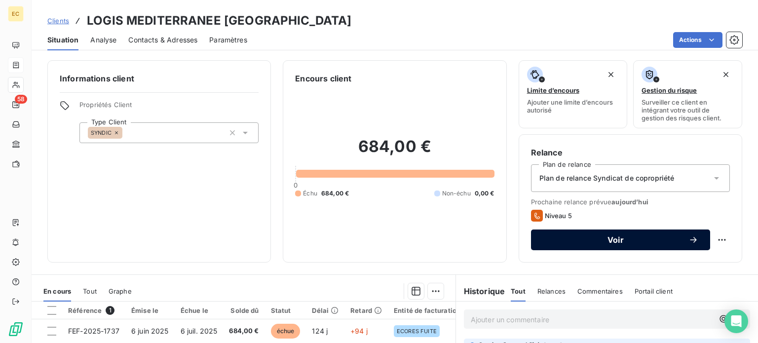
click at [615, 237] on span "Voir" at bounding box center [616, 240] width 146 height 8
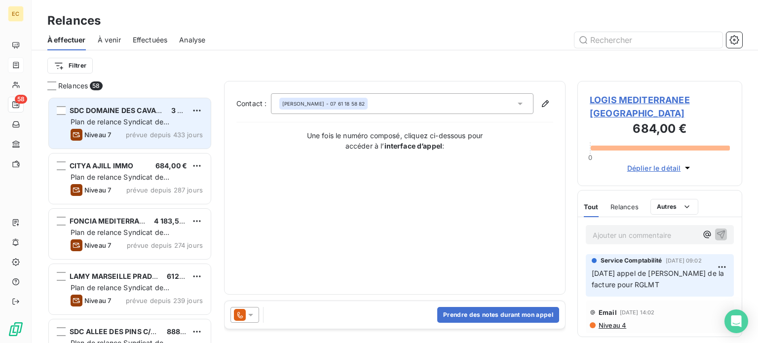
scroll to position [239, 157]
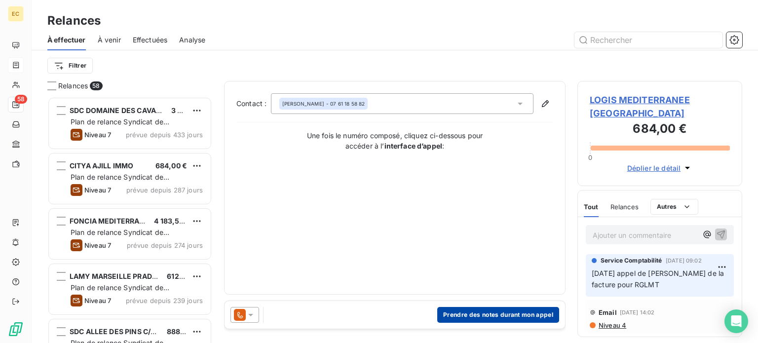
click at [470, 313] on button "Prendre des notes durant mon appel" at bounding box center [498, 315] width 122 height 16
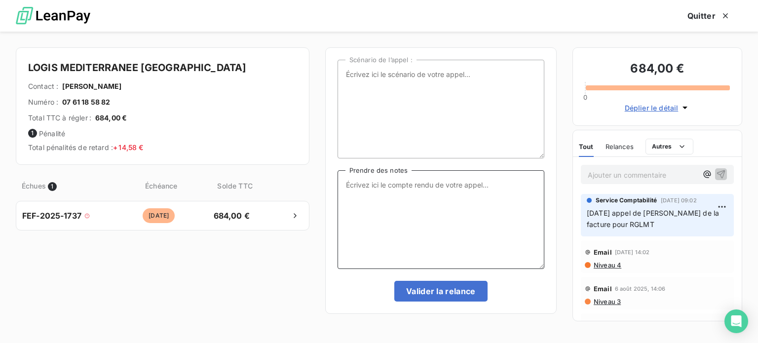
click at [357, 186] on textarea "Prendre des notes" at bounding box center [440, 219] width 207 height 99
click at [426, 183] on textarea "08/10/25 Appel Mr BENAEUR" at bounding box center [440, 219] width 207 height 99
click at [459, 184] on textarea "08/10/25 Appel Mr BENAMEUR" at bounding box center [440, 219] width 207 height 99
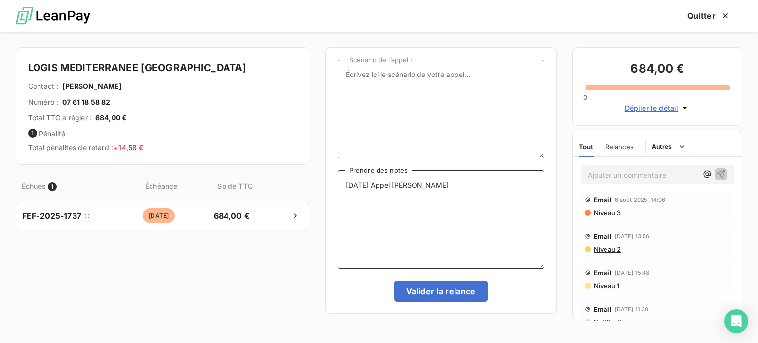
scroll to position [99, 0]
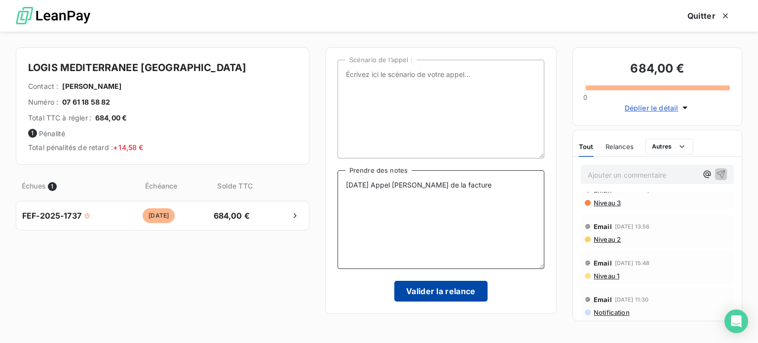
type textarea "08/10/25 Appel Mr BENAMEUR Renvoi de la facture"
click at [445, 287] on button "Valider la relance" at bounding box center [440, 291] width 93 height 21
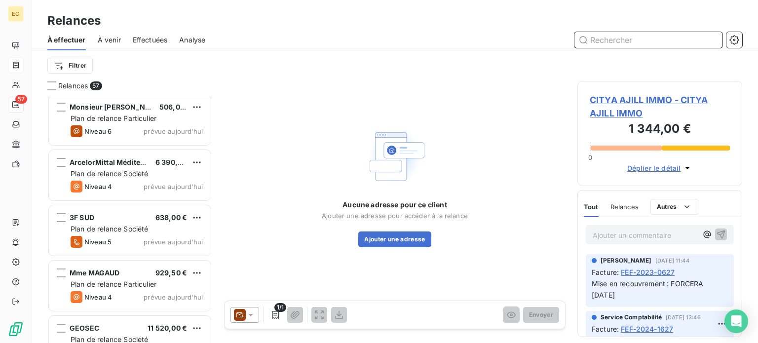
scroll to position [2903, 0]
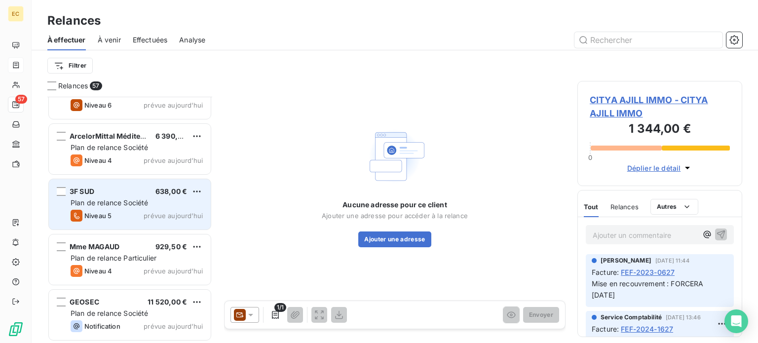
click at [124, 203] on span "Plan de relance Société" at bounding box center [109, 202] width 77 height 8
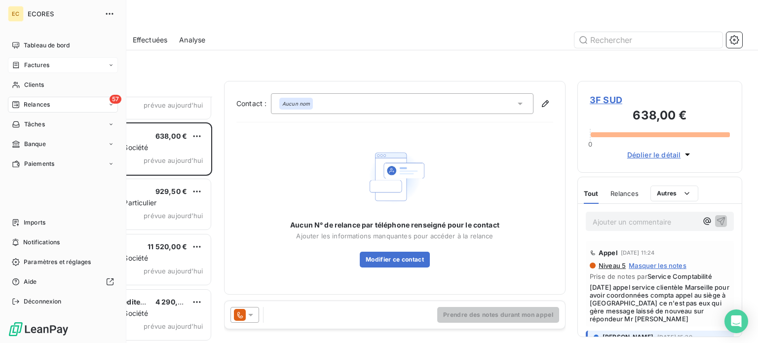
click at [28, 67] on span "Factures" at bounding box center [36, 65] width 25 height 9
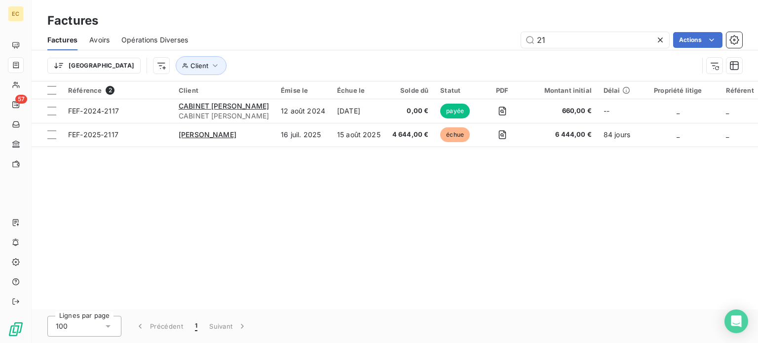
type input "2"
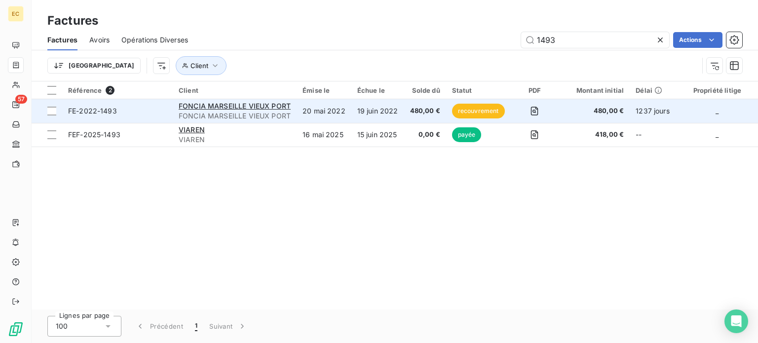
type input "1493"
click at [140, 110] on span "FE-2022-1493" at bounding box center [117, 111] width 99 height 10
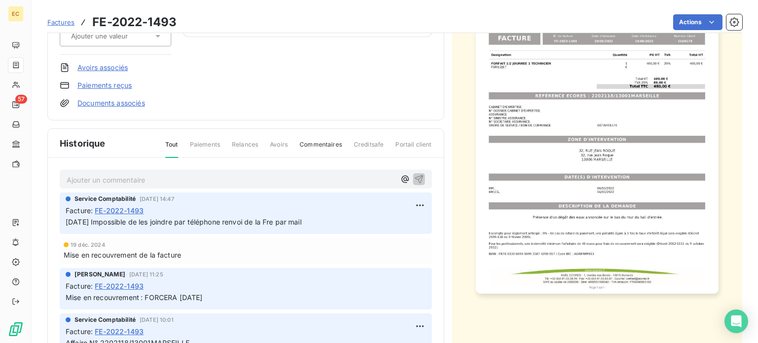
scroll to position [148, 0]
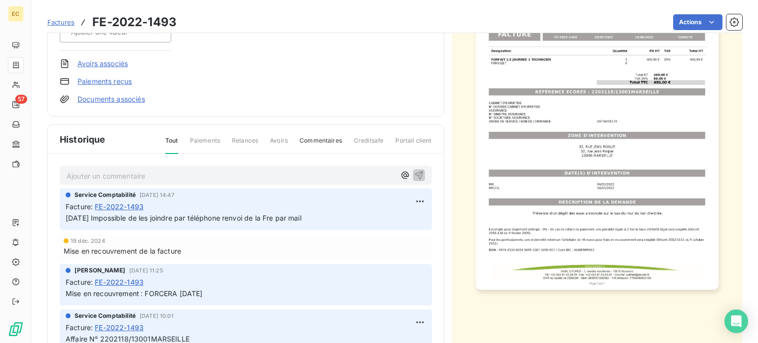
click at [92, 173] on p "Ajouter un commentaire ﻿" at bounding box center [231, 176] width 329 height 12
click at [414, 173] on icon "button" at bounding box center [419, 175] width 10 height 10
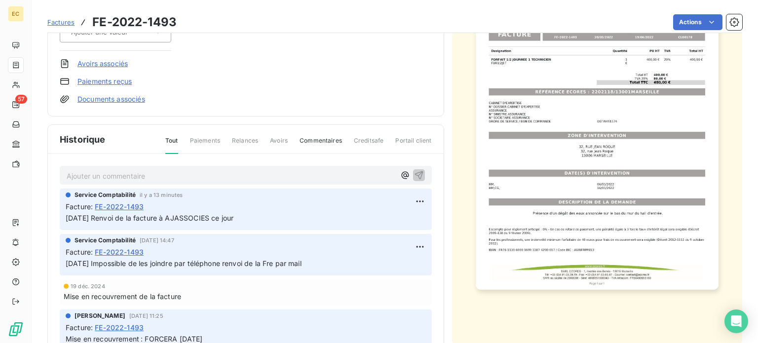
click at [65, 25] on span "Factures" at bounding box center [60, 22] width 27 height 8
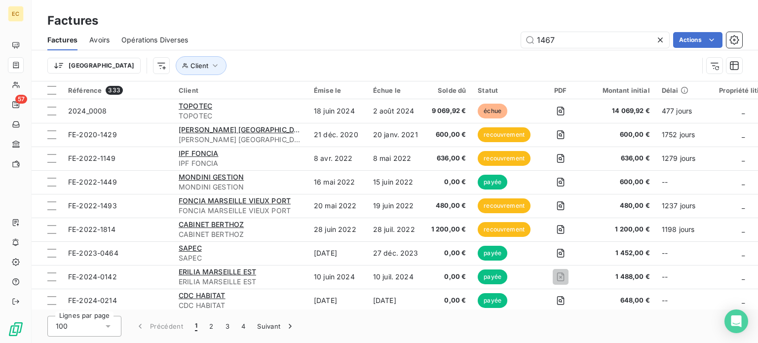
type input "1467"
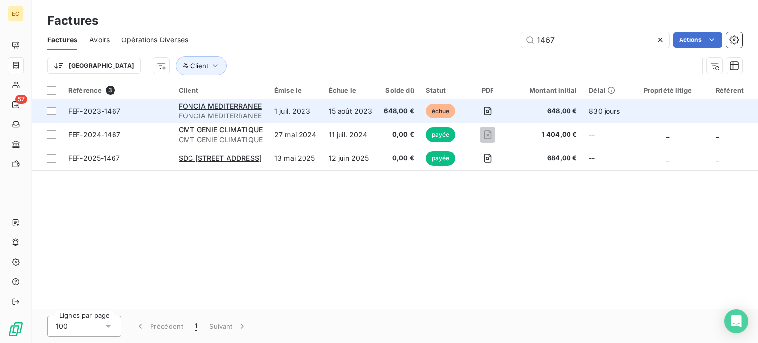
click at [126, 109] on span "FEF-2023-1467" at bounding box center [117, 111] width 99 height 10
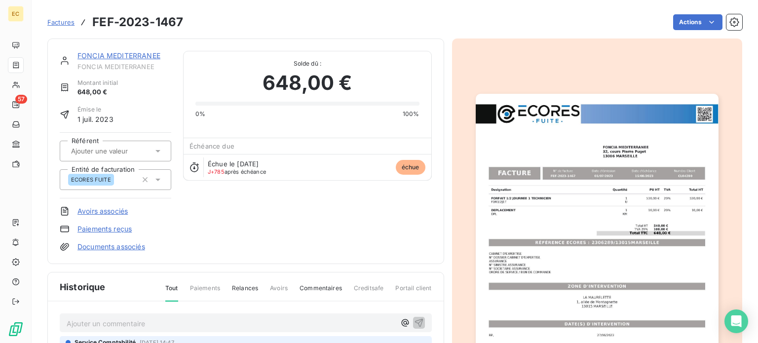
click at [104, 317] on p "Ajouter un commentaire ﻿" at bounding box center [231, 323] width 329 height 12
click at [185, 320] on span "0/10/25 Renvoi de la facture à AJAASSOCIES ce jour" at bounding box center [155, 322] width 176 height 8
click at [414, 317] on icon "button" at bounding box center [419, 322] width 10 height 10
click at [63, 24] on span "Factures" at bounding box center [60, 22] width 27 height 8
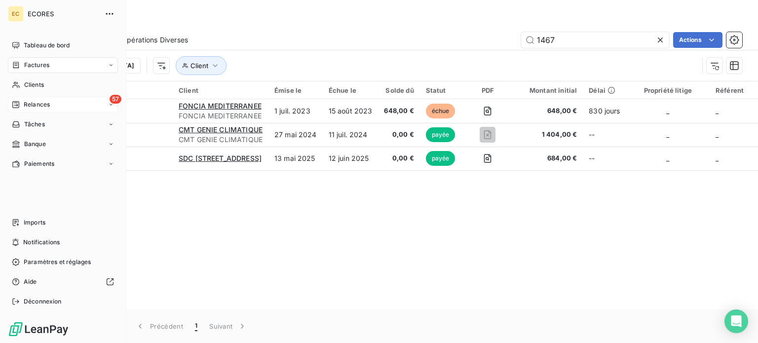
click at [33, 105] on span "Relances" at bounding box center [37, 104] width 26 height 9
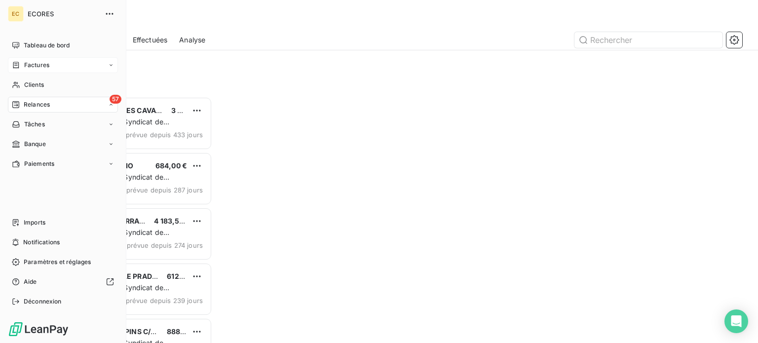
scroll to position [239, 157]
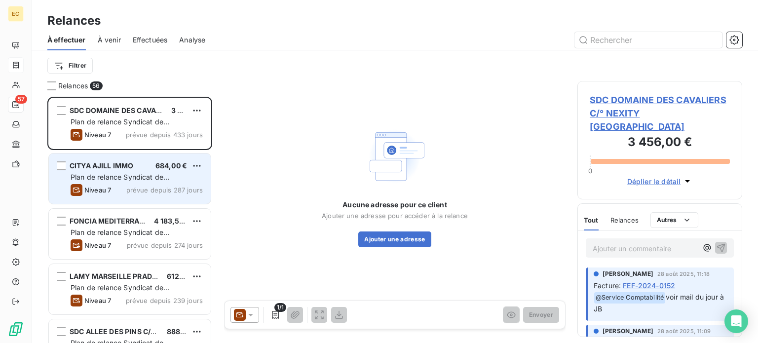
click at [150, 186] on span "prévue depuis 287 jours" at bounding box center [164, 190] width 76 height 8
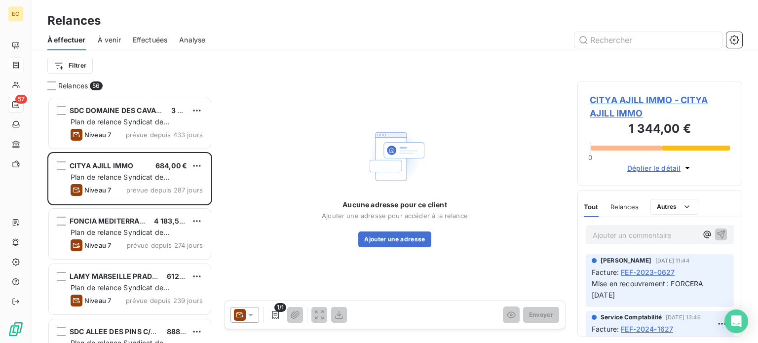
click at [623, 111] on span "CITYA AJILL IMMO - CITYA AJILL IMMO" at bounding box center [659, 106] width 140 height 27
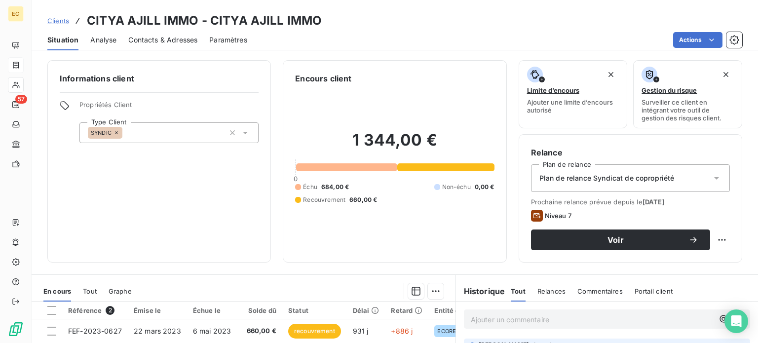
scroll to position [49, 0]
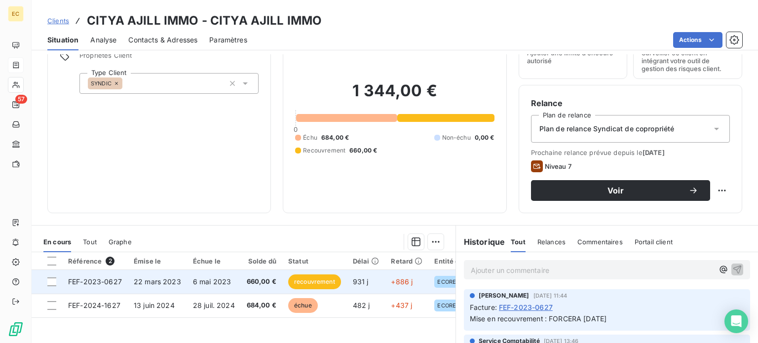
click at [99, 288] on td "FEF-2023-0627" at bounding box center [95, 282] width 66 height 24
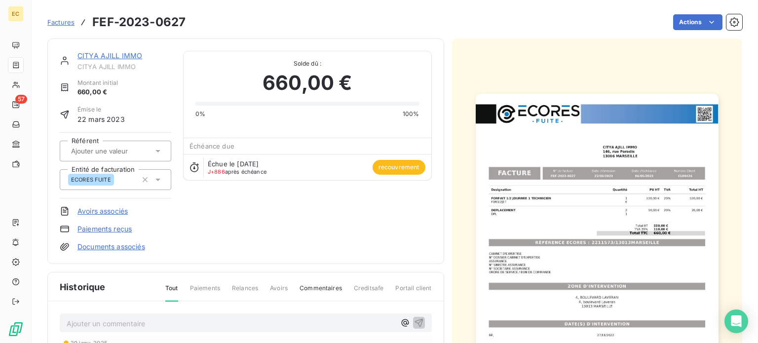
click at [576, 243] on img "button" at bounding box center [597, 265] width 243 height 343
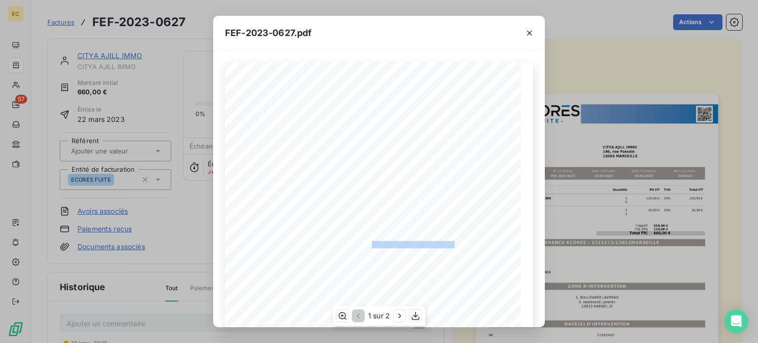
drag, startPoint x: 449, startPoint y: 242, endPoint x: 367, endPoint y: 242, distance: 82.4
click at [367, 242] on span "RÉFÉRENCE ECORES : 2211573/13013MARSEILLE" at bounding box center [378, 243] width 151 height 5
copy span ": 2211573/13013MARSEILLE"
click at [527, 34] on icon "button" at bounding box center [529, 33] width 5 height 5
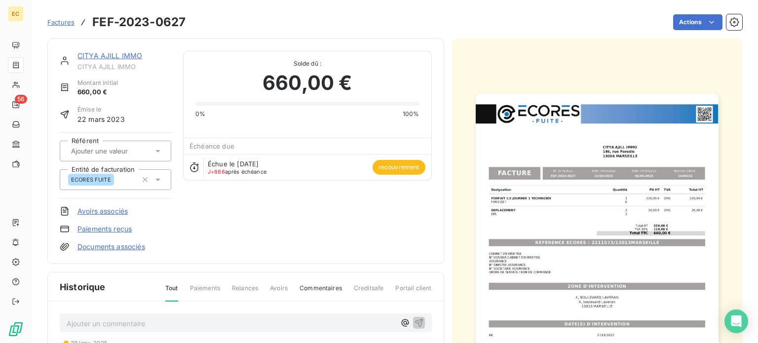
click at [105, 57] on link "CITYA AJILL IMMO" at bounding box center [109, 55] width 65 height 8
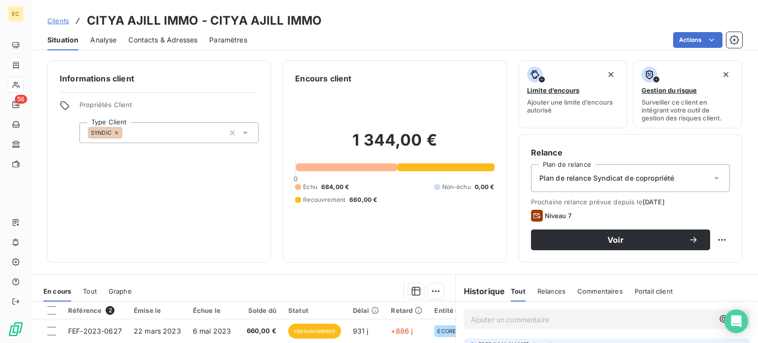
click at [144, 40] on span "Contacts & Adresses" at bounding box center [162, 40] width 69 height 10
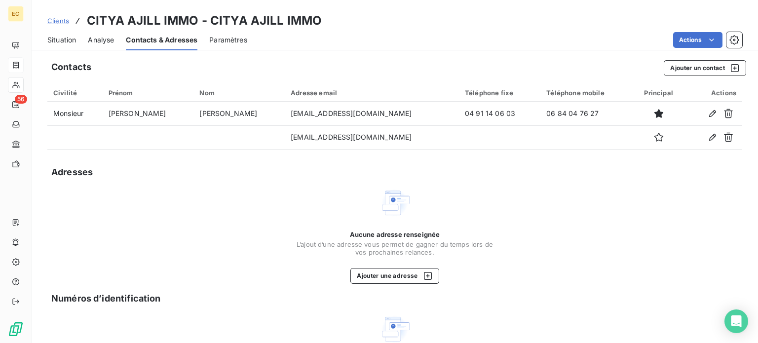
click at [67, 41] on span "Situation" at bounding box center [61, 40] width 29 height 10
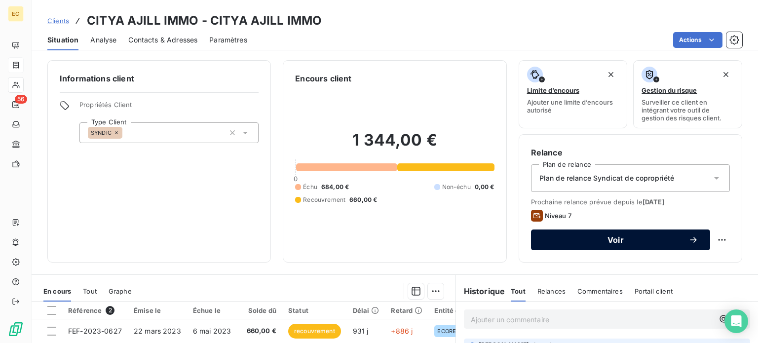
click at [603, 240] on span "Voir" at bounding box center [616, 240] width 146 height 8
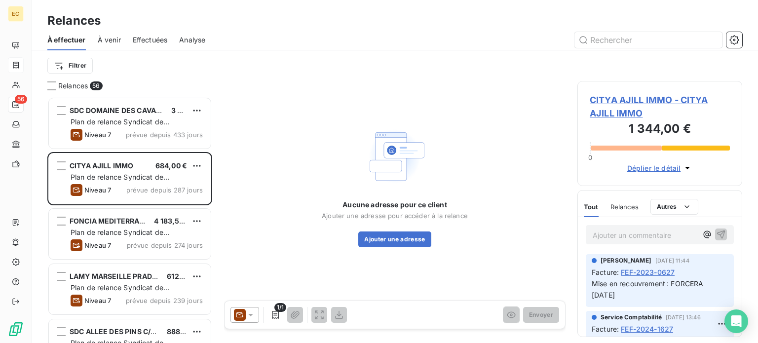
scroll to position [239, 157]
click at [249, 315] on icon at bounding box center [251, 315] width 10 height 10
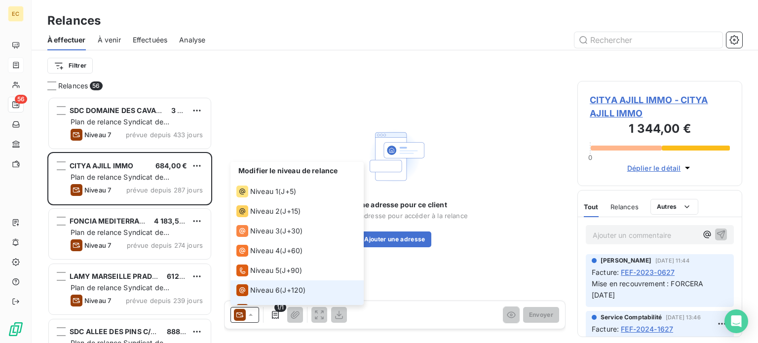
scroll to position [14, 0]
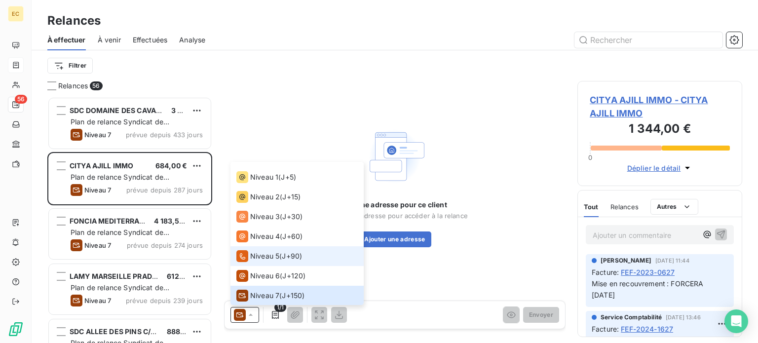
click at [259, 257] on span "Niveau 5" at bounding box center [264, 256] width 29 height 10
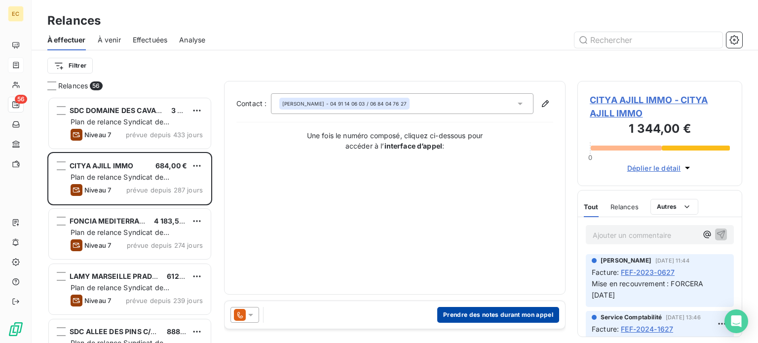
click at [485, 317] on button "Prendre des notes durant mon appel" at bounding box center [498, 315] width 122 height 16
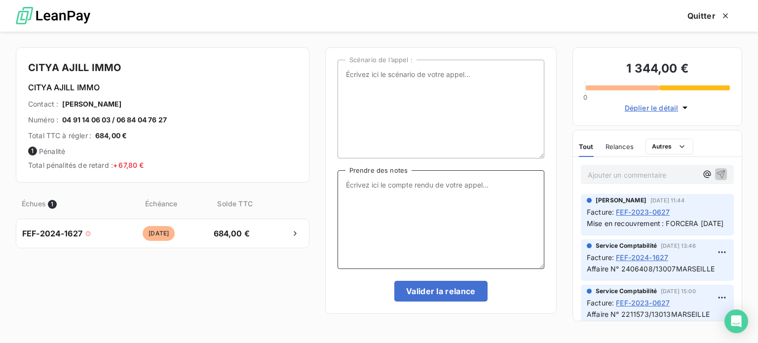
click at [344, 184] on textarea "Prendre des notes" at bounding box center [440, 219] width 207 height 99
click at [357, 181] on textarea "Prendre des notes" at bounding box center [440, 219] width 207 height 99
type textarea "058/10/25 Appel"
drag, startPoint x: 120, startPoint y: 67, endPoint x: 29, endPoint y: 66, distance: 91.3
click at [29, 66] on h4 "CITYA AJILL IMMO" at bounding box center [162, 68] width 269 height 16
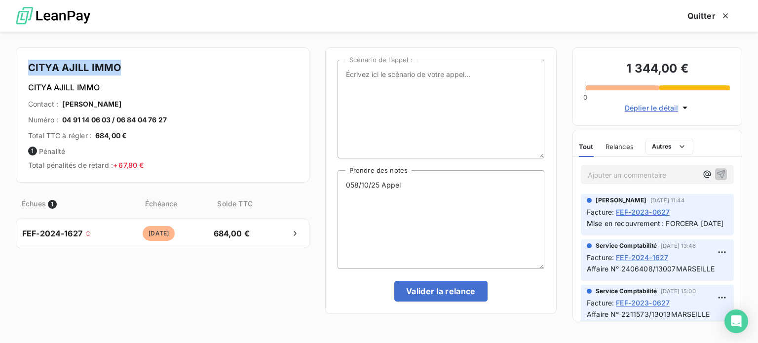
copy h4 "CITYA AJILL IMMO"
click at [417, 184] on textarea "058/10/25 Appel" at bounding box center [440, 219] width 207 height 99
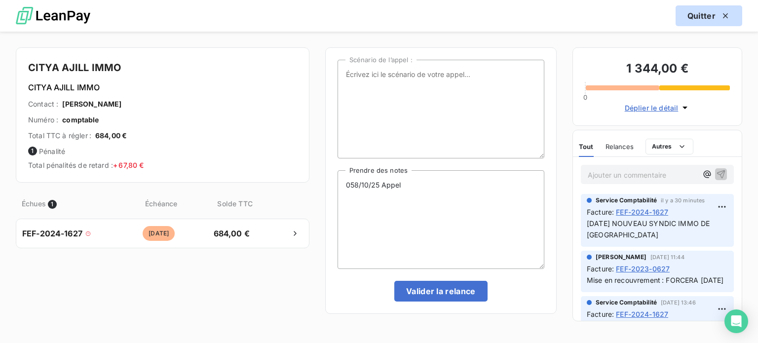
click at [728, 15] on icon "button" at bounding box center [725, 16] width 10 height 10
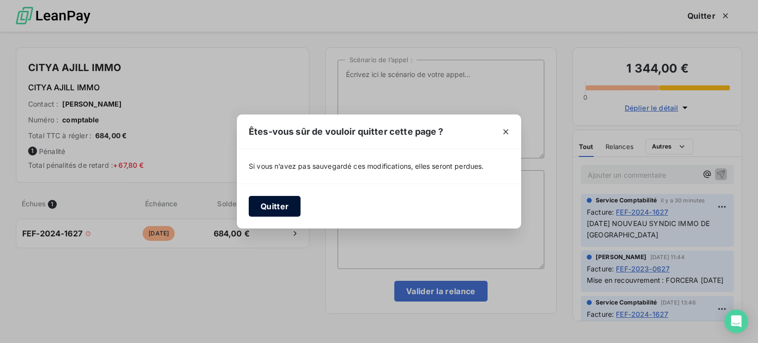
click at [268, 211] on button "Quitter" at bounding box center [275, 206] width 52 height 21
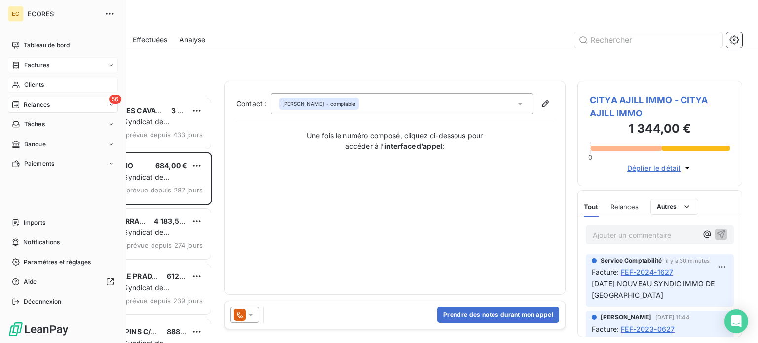
click at [28, 87] on span "Clients" at bounding box center [34, 84] width 20 height 9
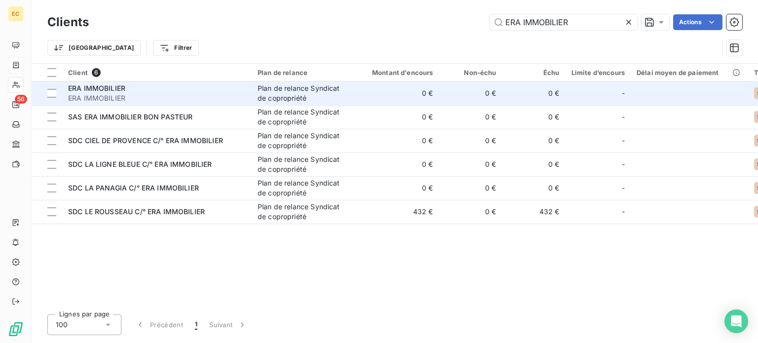
type input "ERA IMMOBILIER"
click at [130, 99] on span "ERA IMMOBILIER" at bounding box center [157, 98] width 178 height 10
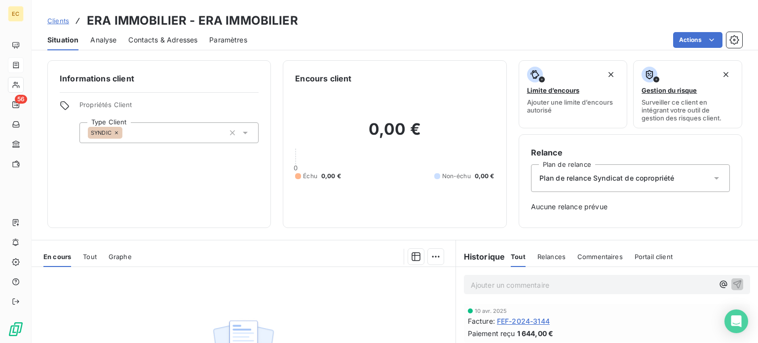
click at [160, 39] on span "Contacts & Adresses" at bounding box center [162, 40] width 69 height 10
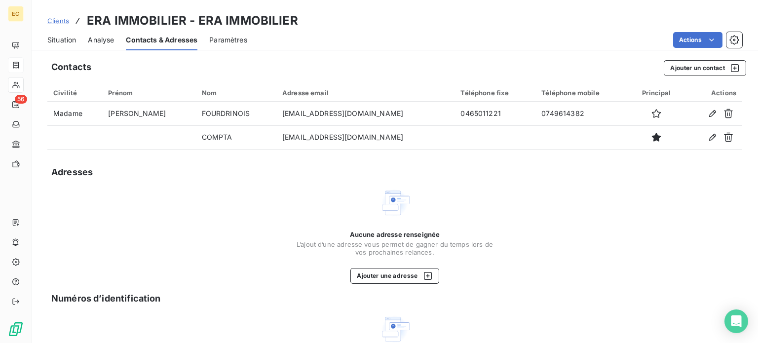
click at [63, 39] on span "Situation" at bounding box center [61, 40] width 29 height 10
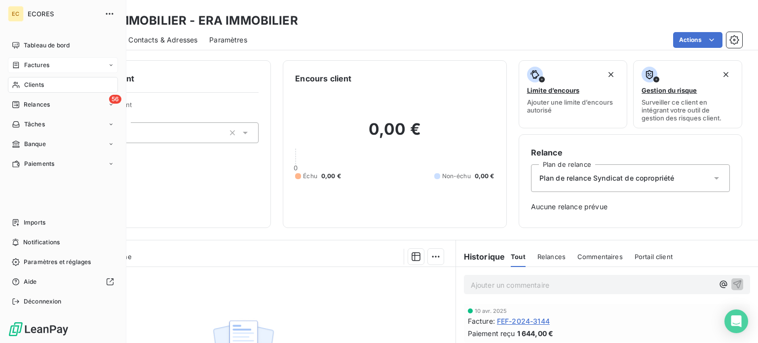
click at [28, 67] on span "Factures" at bounding box center [36, 65] width 25 height 9
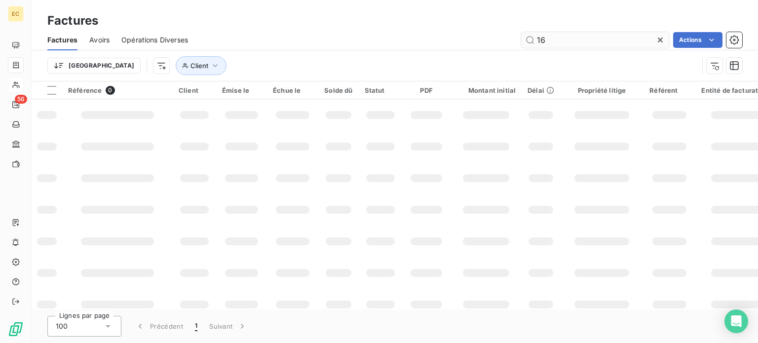
type input "1"
type input "0627"
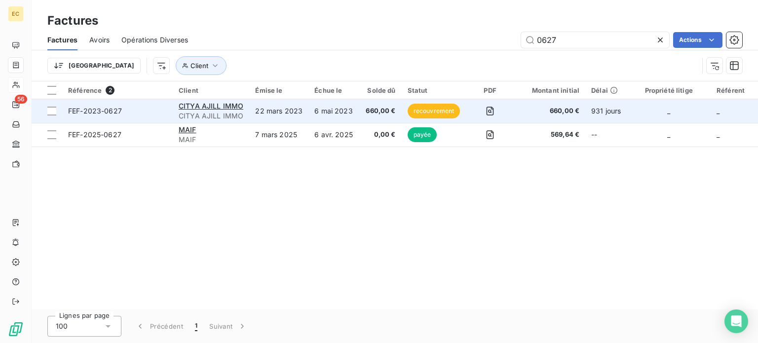
click at [150, 111] on span "FEF-2023-0627" at bounding box center [117, 111] width 99 height 10
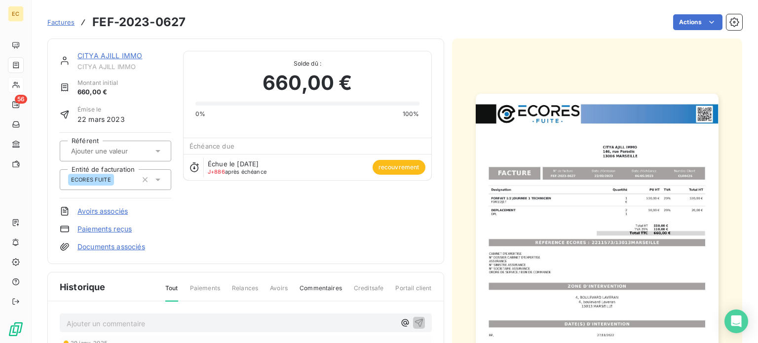
click at [523, 241] on img "button" at bounding box center [597, 265] width 243 height 343
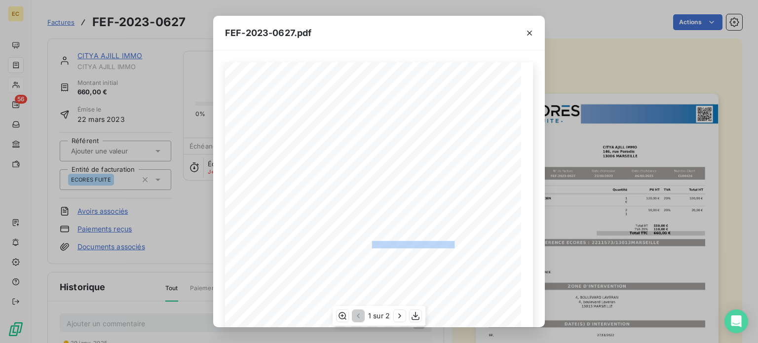
drag, startPoint x: 449, startPoint y: 243, endPoint x: 367, endPoint y: 244, distance: 82.4
click at [367, 244] on span "RÉFÉRENCE ECORES : 2211573/13013MARSEILLE" at bounding box center [378, 243] width 151 height 5
copy span ": 2211573/13013MARSEILLE"
click at [527, 32] on icon "button" at bounding box center [529, 33] width 10 height 10
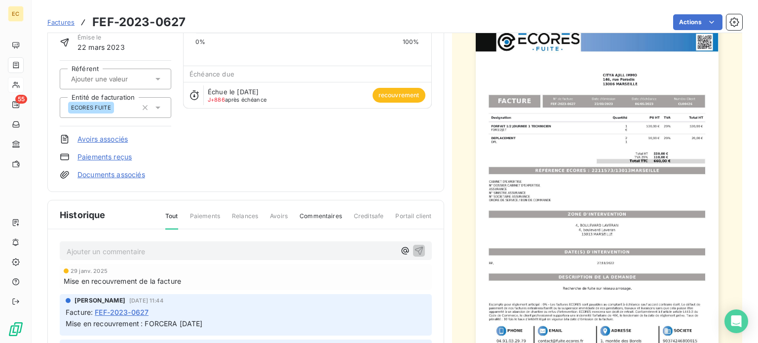
scroll to position [99, 0]
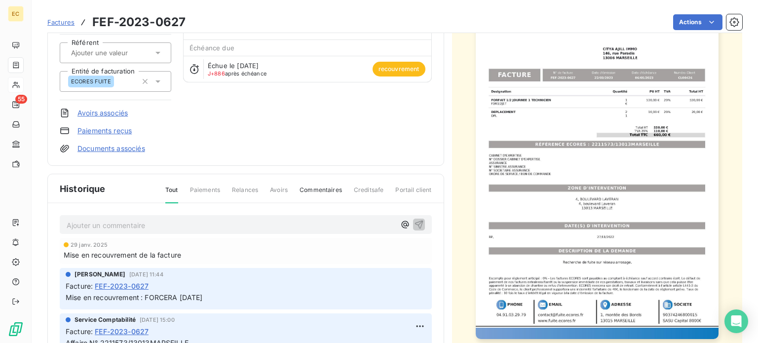
click at [167, 225] on p "Ajouter un commentaire ﻿" at bounding box center [231, 225] width 329 height 12
click at [414, 224] on icon "button" at bounding box center [418, 224] width 8 height 8
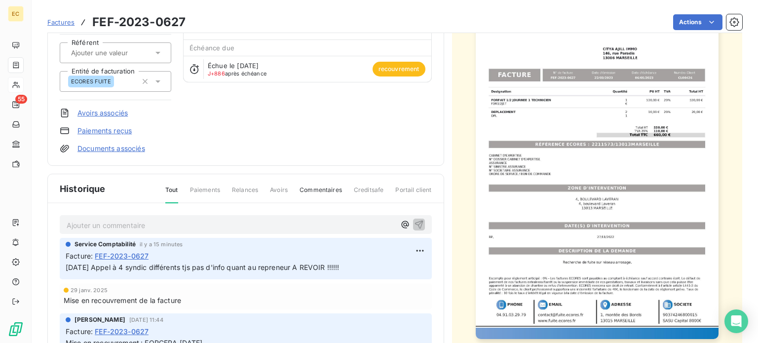
click at [144, 222] on p "Ajouter un commentaire ﻿" at bounding box center [231, 225] width 329 height 12
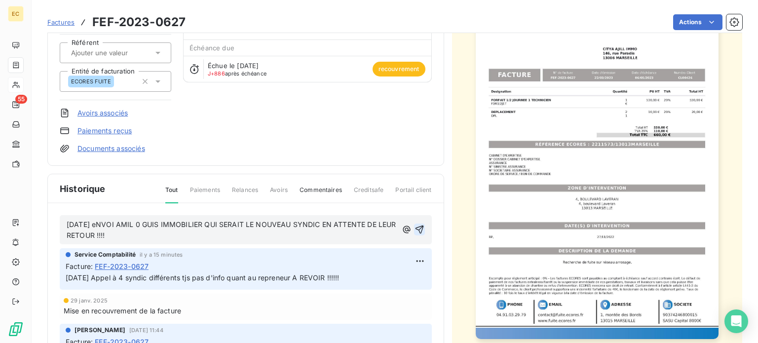
click at [103, 221] on span "08/10/25 eNVOI AMIL 0 GUIS IMMOBILIER QUI SERAIT LE NOUVEAU SYNDIC EN ATTENTE D…" at bounding box center [232, 230] width 331 height 20
click at [129, 223] on span "08/10/25 ENVOI AMIL 0 GUIS IMMOBILIER QUI SERAIT LE NOUVEAU SYNDIC EN ATTENTE D…" at bounding box center [232, 230] width 331 height 20
click at [144, 222] on span "08/10/25 ENVOI MAIL 0 GUIS IMMOBILIER QUI SERAIT LE NOUVEAU SYNDIC EN ATTENTE D…" at bounding box center [232, 230] width 331 height 20
click at [414, 227] on icon "button" at bounding box center [419, 229] width 10 height 10
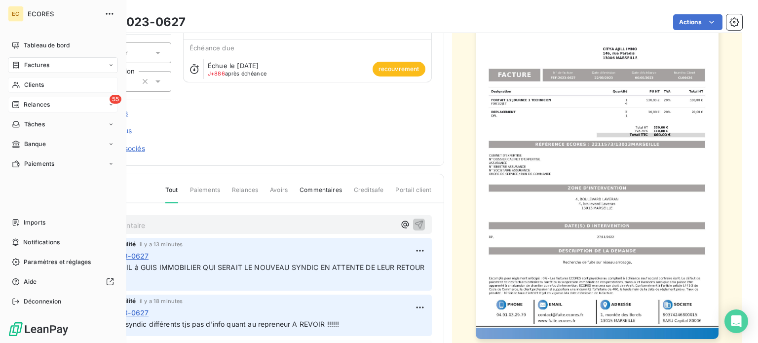
click at [38, 105] on span "Relances" at bounding box center [37, 104] width 26 height 9
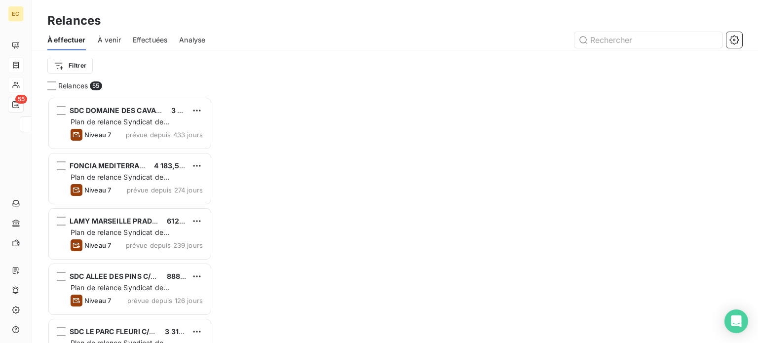
scroll to position [239, 157]
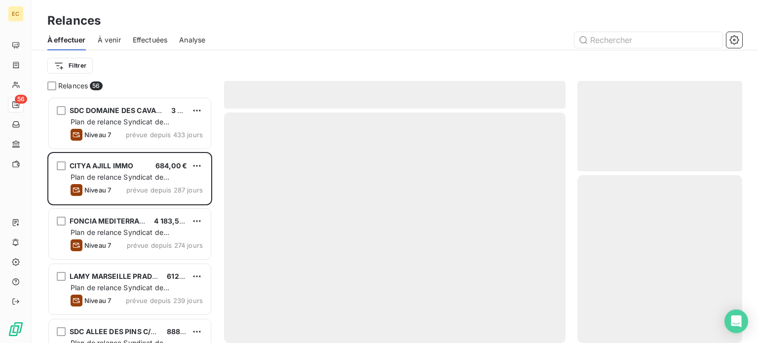
scroll to position [239, 157]
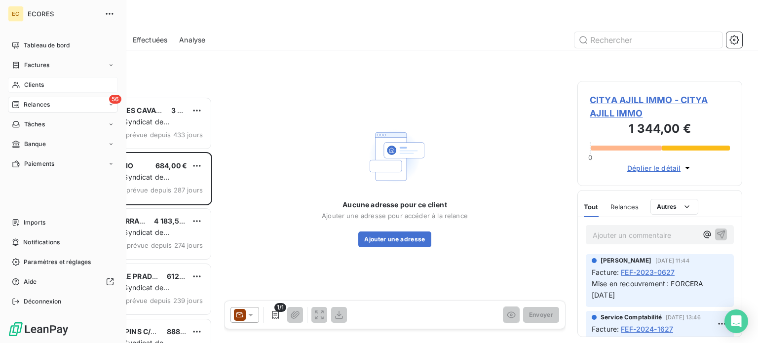
click at [35, 88] on span "Clients" at bounding box center [34, 84] width 20 height 9
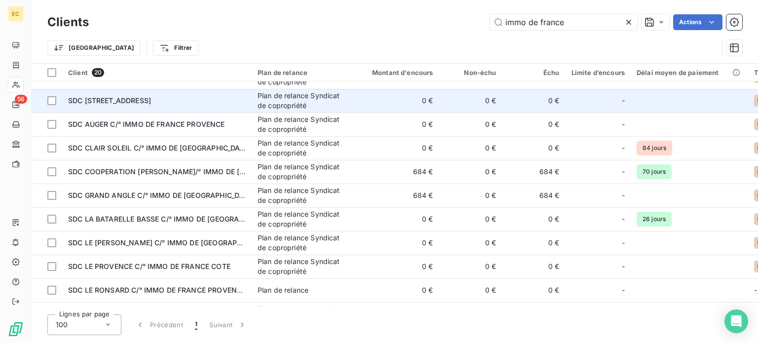
scroll to position [99, 0]
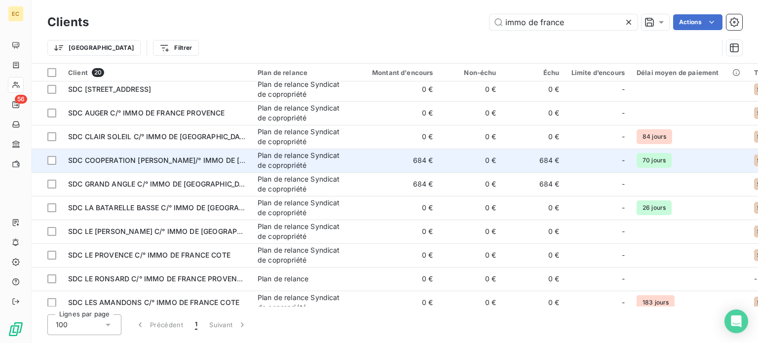
type input "immo de france"
click at [219, 160] on span "SDC COOPERATION [PERSON_NAME]/° IMMO DE [GEOGRAPHIC_DATA]" at bounding box center [188, 160] width 240 height 8
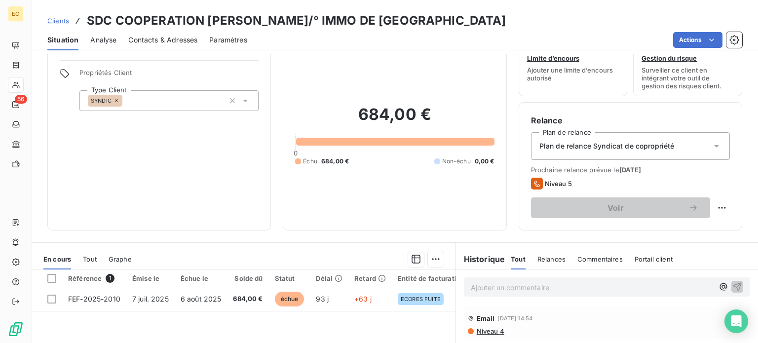
scroll to position [49, 0]
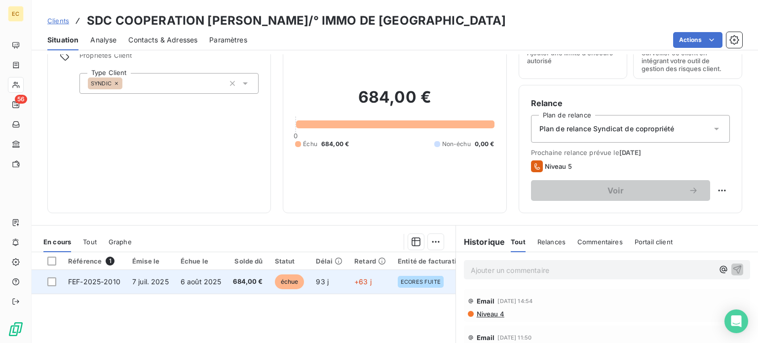
click at [115, 286] on td "FEF-2025-2010" at bounding box center [94, 282] width 64 height 24
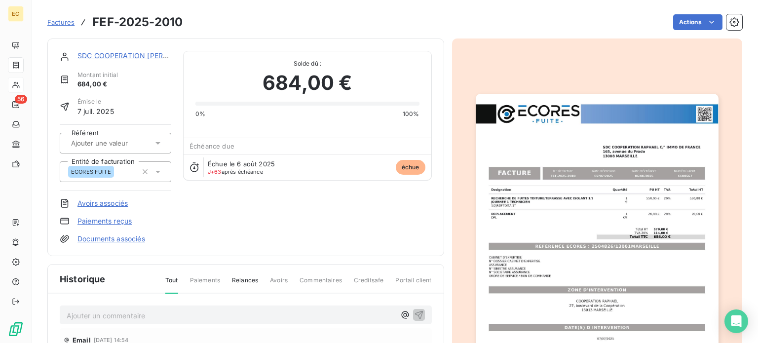
click at [618, 262] on img "button" at bounding box center [597, 265] width 243 height 343
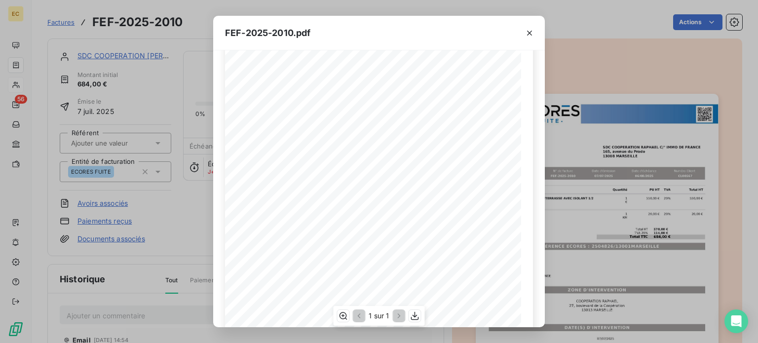
scroll to position [99, 0]
click at [528, 33] on icon "button" at bounding box center [529, 33] width 10 height 10
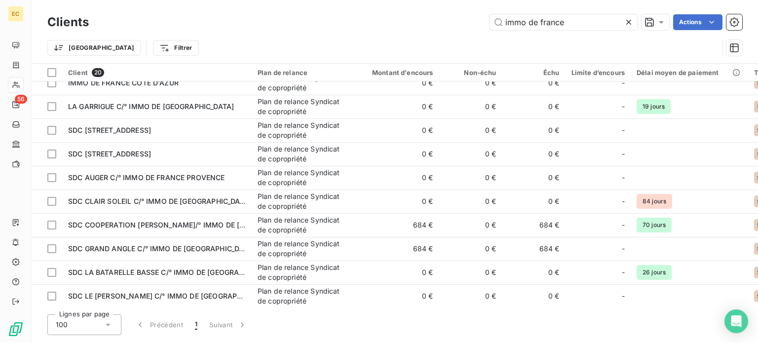
scroll to position [148, 0]
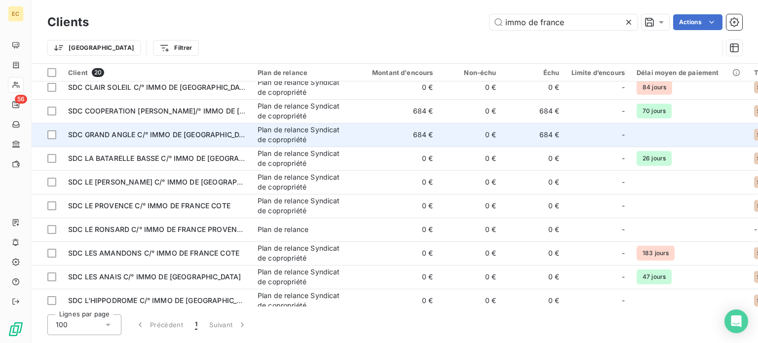
click at [119, 138] on span "SDC GRAND ANGLE C/° IMMO DE [GEOGRAPHIC_DATA]" at bounding box center [161, 134] width 187 height 8
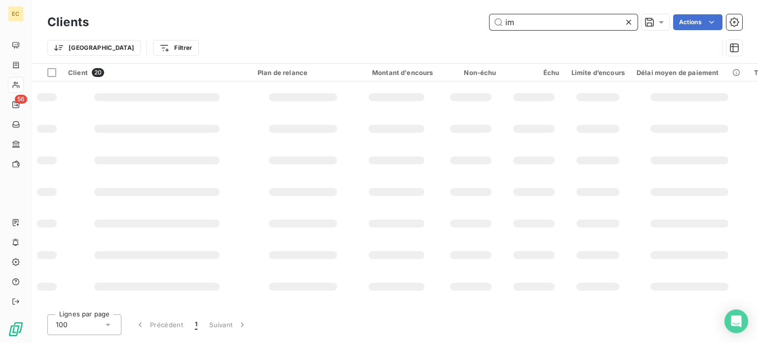
type input "i"
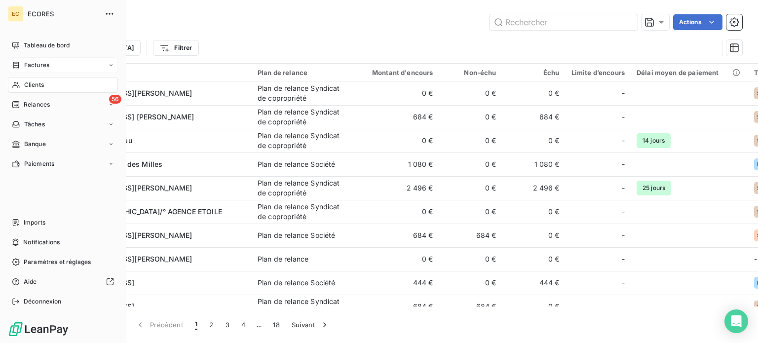
click at [24, 65] on span "Factures" at bounding box center [36, 65] width 25 height 9
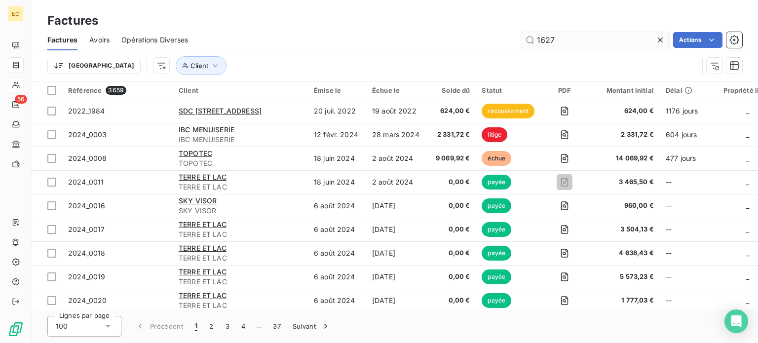
type input "1627"
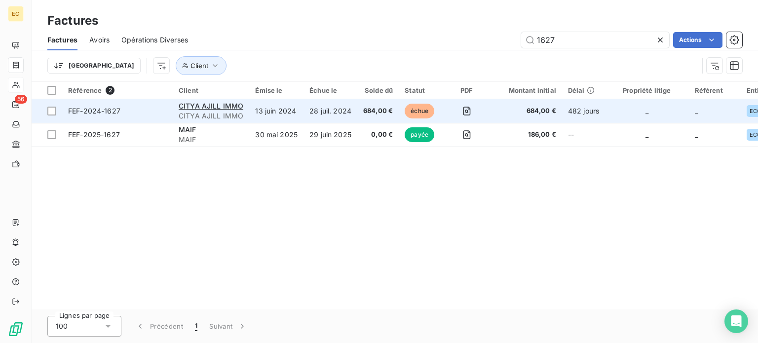
click at [162, 112] on span "FEF-2024-1627" at bounding box center [117, 111] width 99 height 10
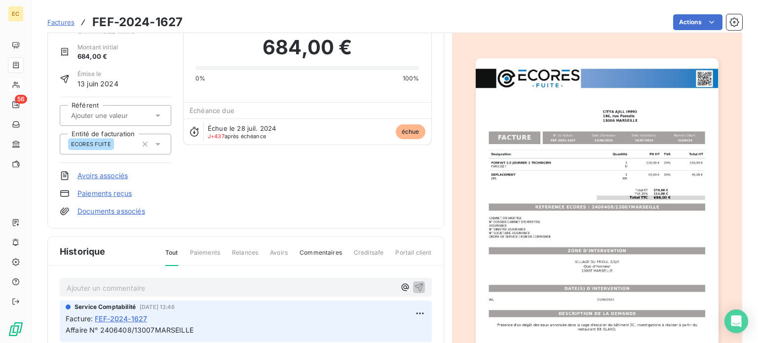
scroll to position [99, 0]
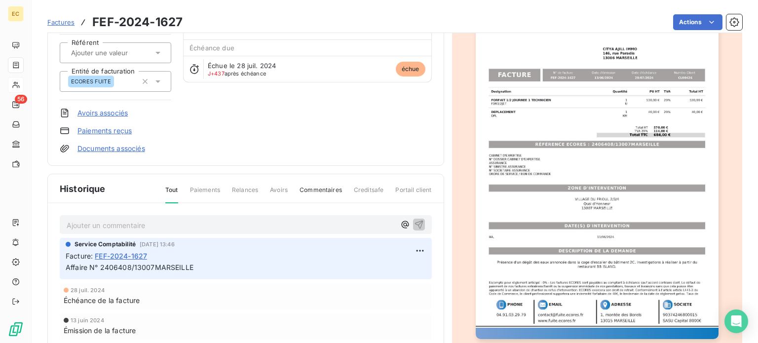
click at [184, 219] on p "Ajouter un commentaire ﻿" at bounding box center [231, 225] width 329 height 12
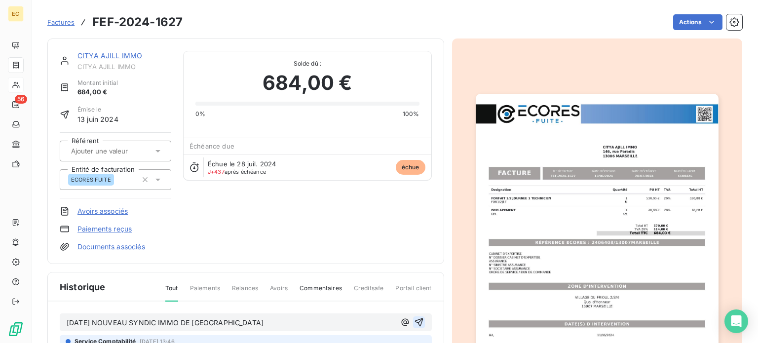
click at [414, 322] on icon "button" at bounding box center [418, 322] width 8 height 8
click at [113, 56] on link "CITYA AJILL IMMO" at bounding box center [109, 55] width 65 height 8
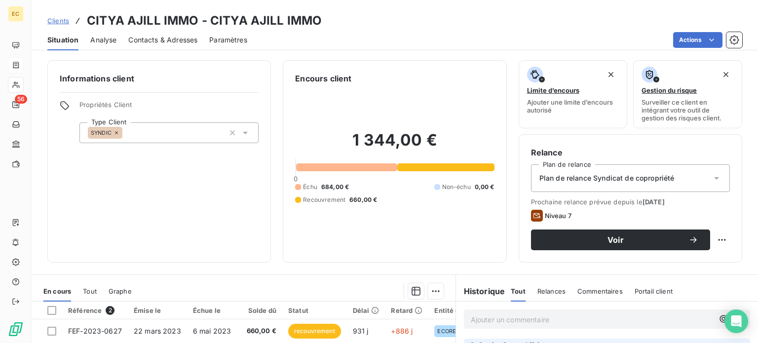
click at [159, 41] on span "Contacts & Adresses" at bounding box center [162, 40] width 69 height 10
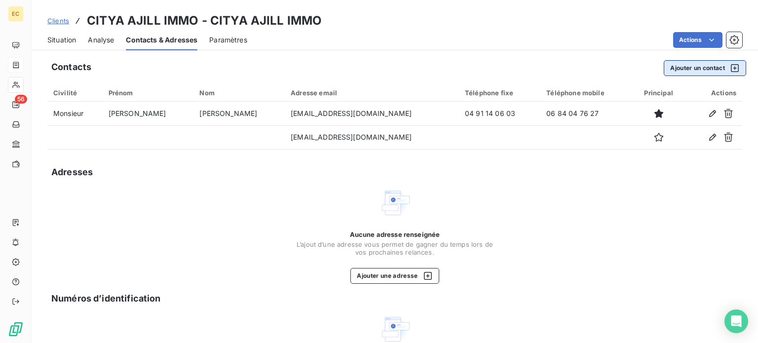
click at [684, 69] on button "Ajouter un contact" at bounding box center [704, 68] width 82 height 16
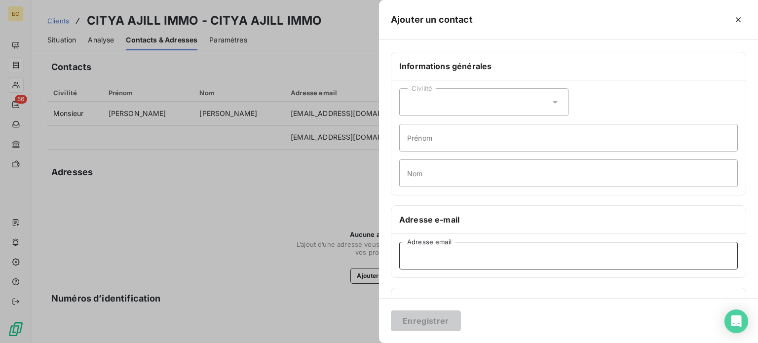
click at [432, 254] on input "Adresse email" at bounding box center [568, 256] width 338 height 28
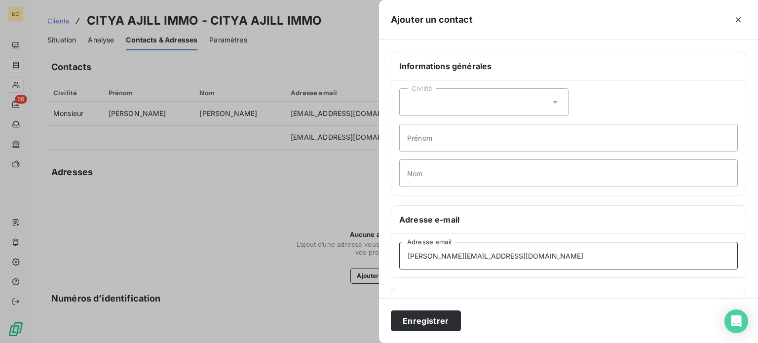
scroll to position [49, 0]
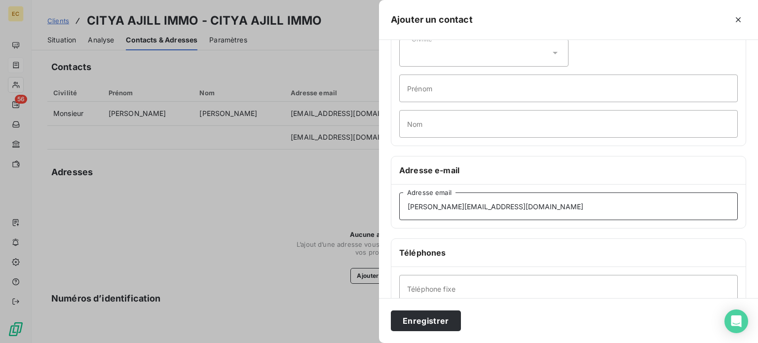
type input "[PERSON_NAME][EMAIL_ADDRESS][DOMAIN_NAME]"
click at [442, 280] on input "Téléphone fixe" at bounding box center [568, 289] width 338 height 28
type input "comptable"
click at [444, 49] on div "Civilité" at bounding box center [483, 53] width 169 height 28
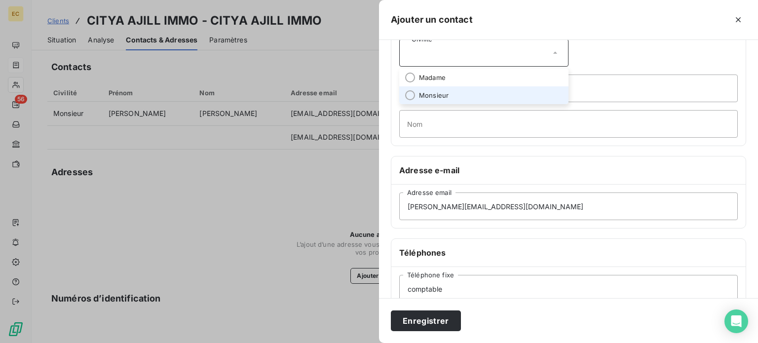
click at [444, 92] on span "Monsieur" at bounding box center [434, 95] width 30 height 9
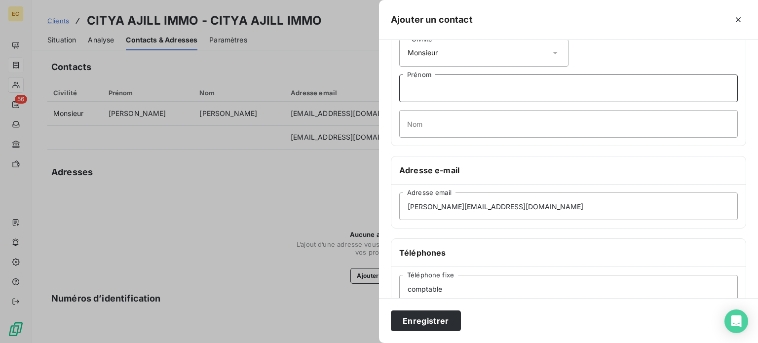
click at [441, 90] on input "Prénom" at bounding box center [568, 88] width 338 height 28
type input "[PERSON_NAME]"
click at [451, 126] on input "Nom" at bounding box center [568, 124] width 338 height 28
type input "DAURIN"
click at [436, 326] on button "Enregistrer" at bounding box center [426, 320] width 70 height 21
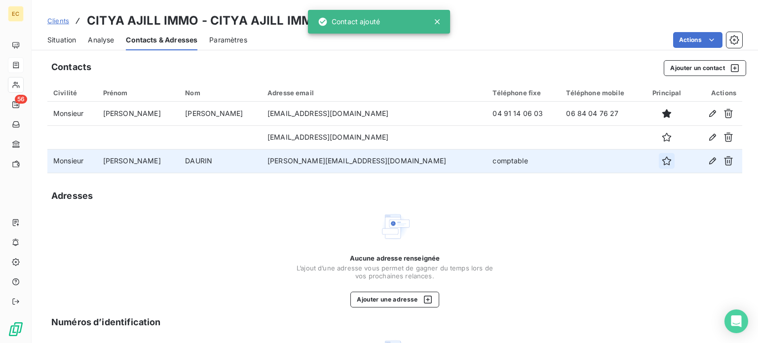
click at [662, 163] on icon "button" at bounding box center [667, 161] width 10 height 10
click at [61, 41] on span "Situation" at bounding box center [61, 40] width 29 height 10
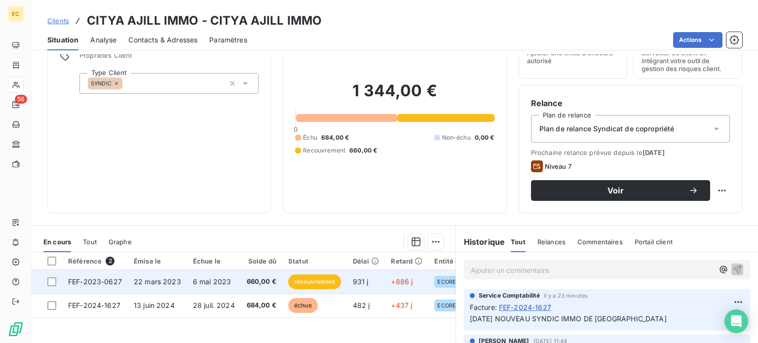
click at [117, 286] on td "FEF-2023-0627" at bounding box center [95, 282] width 66 height 24
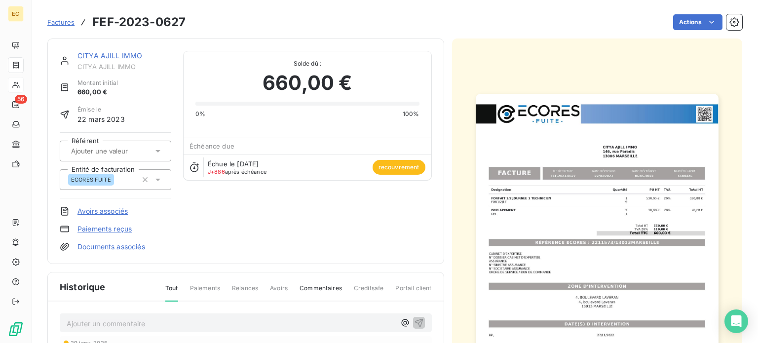
click at [117, 56] on link "CITYA AJILL IMMO" at bounding box center [109, 55] width 65 height 8
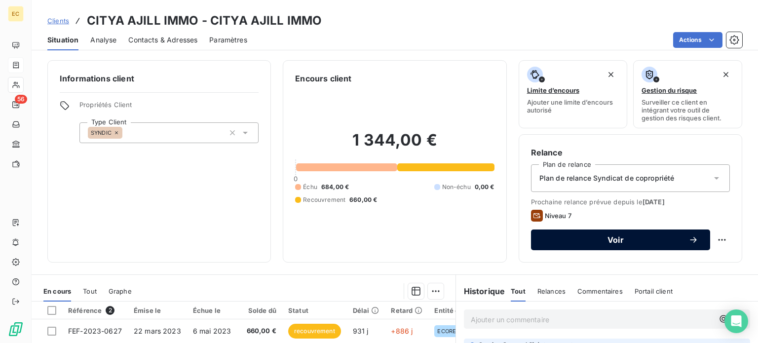
click at [651, 239] on span "Voir" at bounding box center [616, 240] width 146 height 8
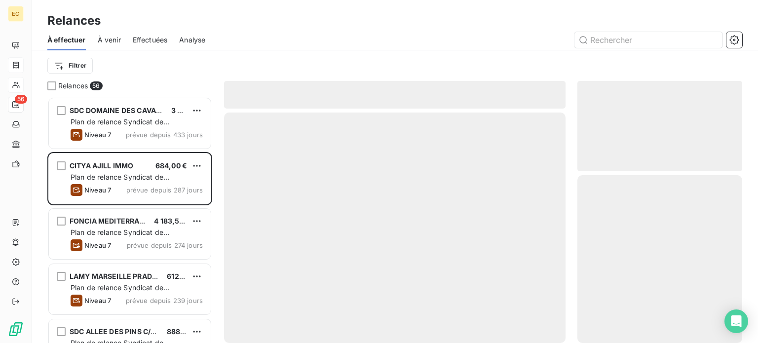
scroll to position [239, 157]
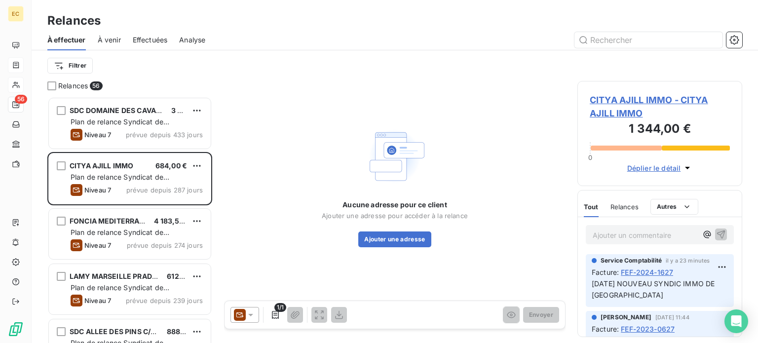
click at [250, 315] on icon at bounding box center [250, 315] width 5 height 2
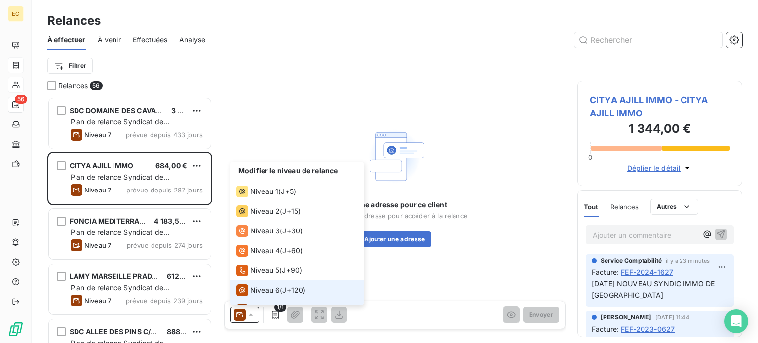
scroll to position [14, 0]
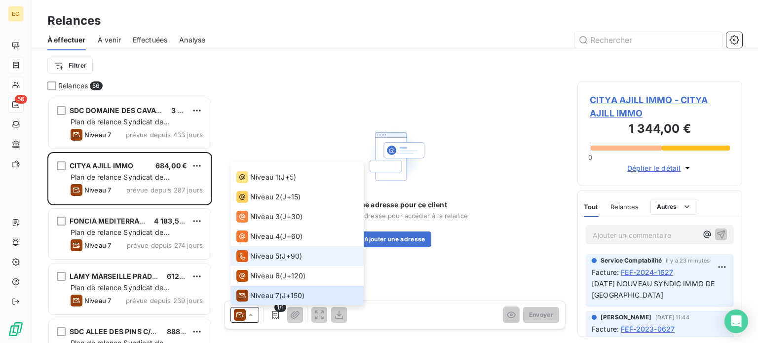
click at [263, 256] on span "Niveau 5" at bounding box center [264, 256] width 29 height 10
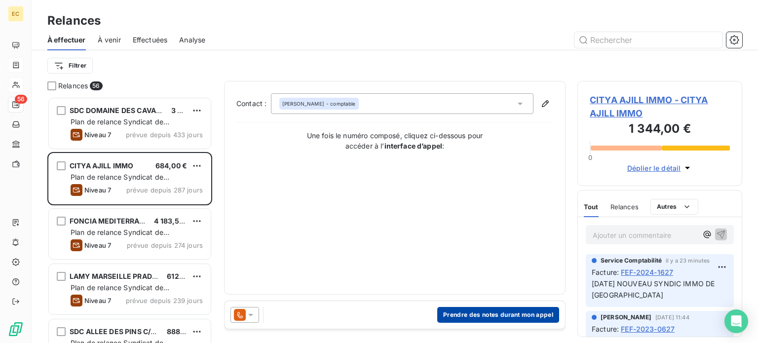
click at [495, 317] on button "Prendre des notes durant mon appel" at bounding box center [498, 315] width 122 height 16
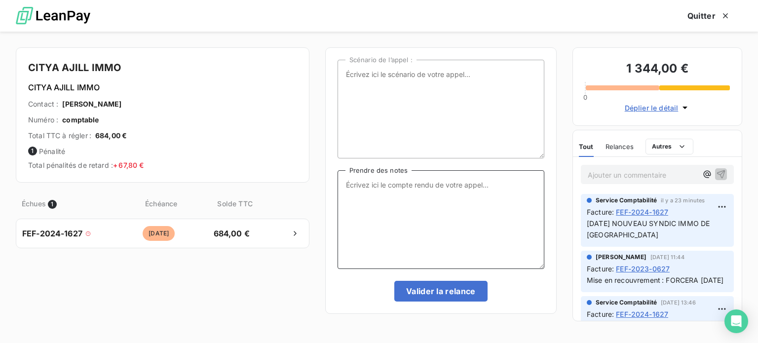
click at [375, 177] on textarea "Prendre des notes" at bounding box center [440, 219] width 207 height 99
click at [722, 17] on icon "button" at bounding box center [725, 16] width 10 height 10
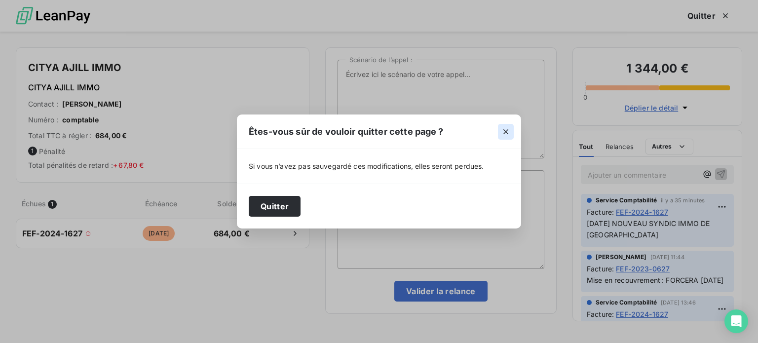
click at [505, 134] on icon "button" at bounding box center [506, 132] width 10 height 10
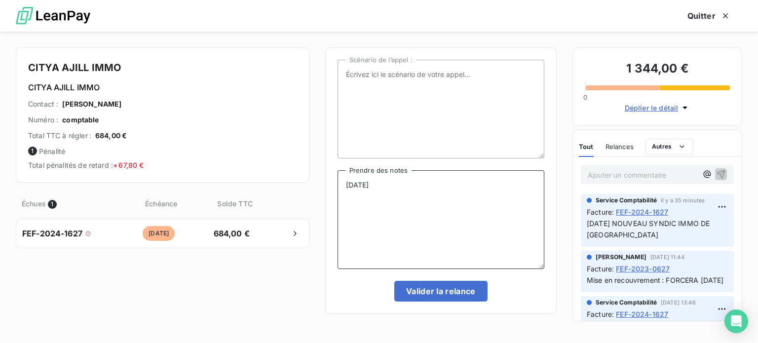
click at [408, 187] on textarea "[DATE]" at bounding box center [440, 219] width 207 height 99
click at [385, 183] on textarea "[DATE] Renvoi de la facture à la comptable" at bounding box center [440, 219] width 207 height 99
click at [499, 181] on textarea "[DATE] Envoi de la facture à la comptable" at bounding box center [440, 219] width 207 height 99
click at [509, 185] on textarea "[DATE] Envoi de la facture au comptable" at bounding box center [440, 219] width 207 height 99
click at [495, 186] on textarea "[DATE] Envoi de la facture au comptable" at bounding box center [440, 219] width 207 height 99
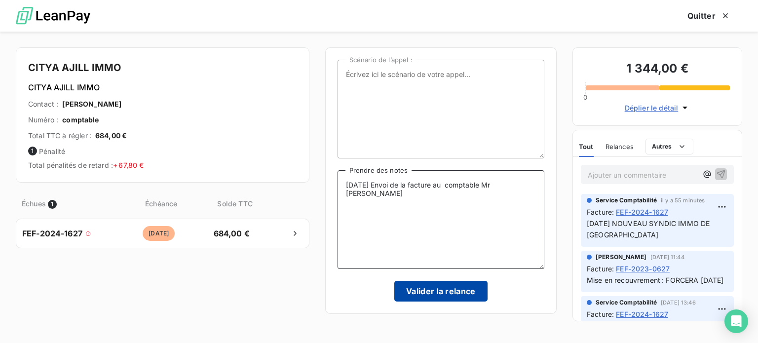
type textarea "[DATE] Envoi de la facture au comptable Mr [PERSON_NAME]"
click at [425, 293] on button "Valider la relance" at bounding box center [440, 291] width 93 height 21
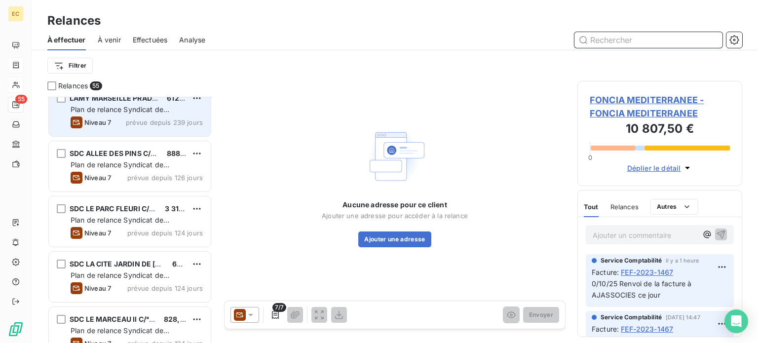
scroll to position [148, 0]
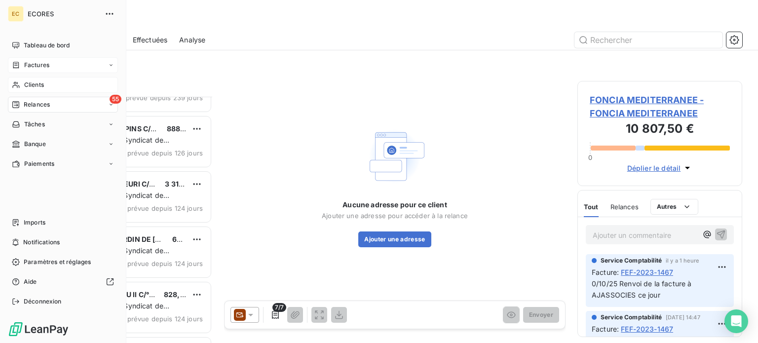
click at [23, 63] on div "Factures" at bounding box center [30, 65] width 37 height 9
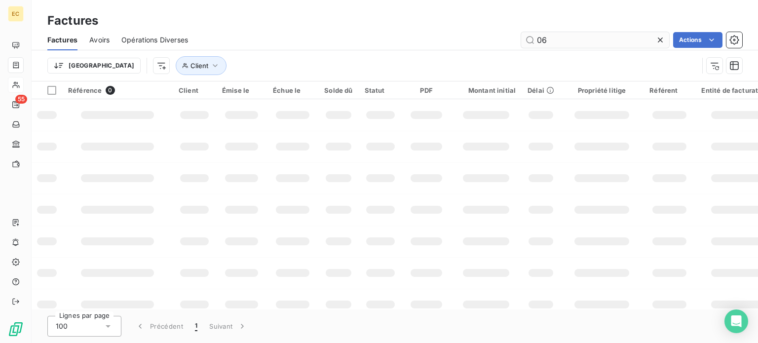
type input "0"
type input "2417"
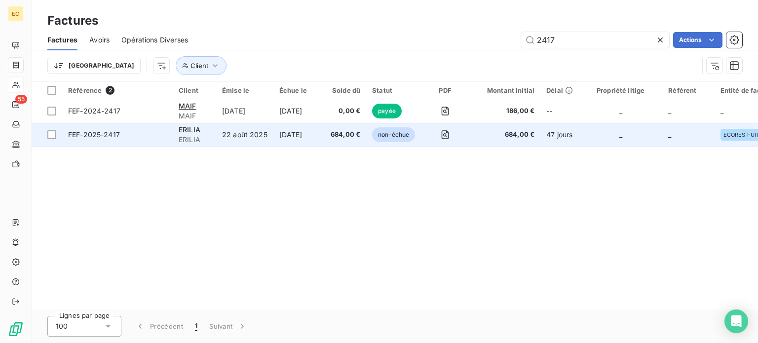
click at [150, 130] on span "FEF-2025-2417" at bounding box center [117, 135] width 99 height 10
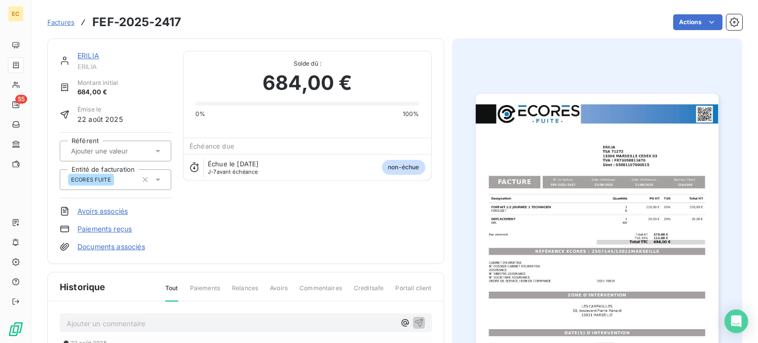
click at [63, 23] on span "Factures" at bounding box center [60, 22] width 27 height 8
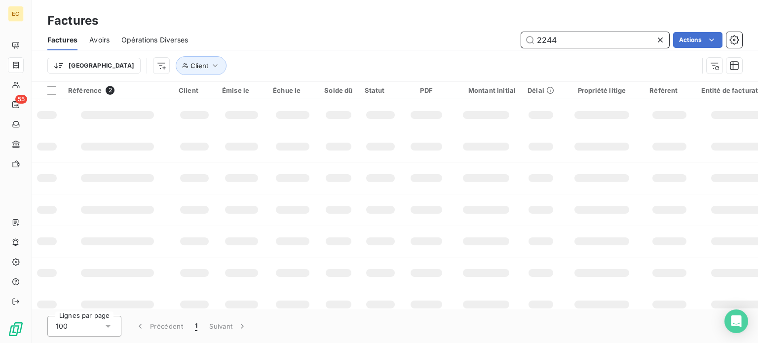
type input "2244"
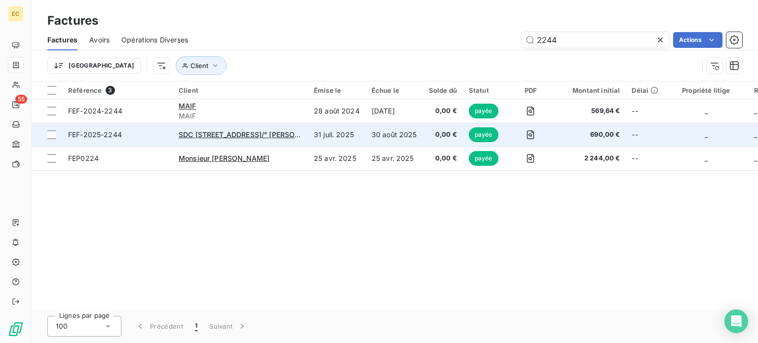
click at [137, 134] on span "FEF-2025-2244" at bounding box center [117, 135] width 99 height 10
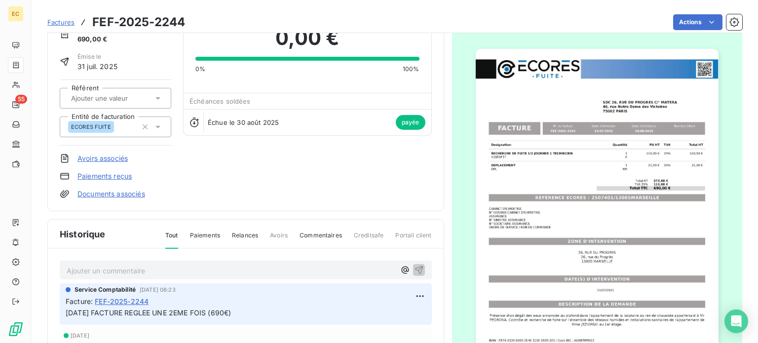
scroll to position [148, 0]
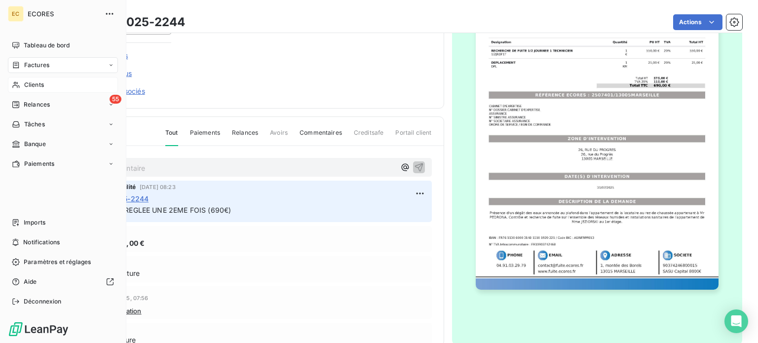
click at [30, 87] on span "Clients" at bounding box center [34, 84] width 20 height 9
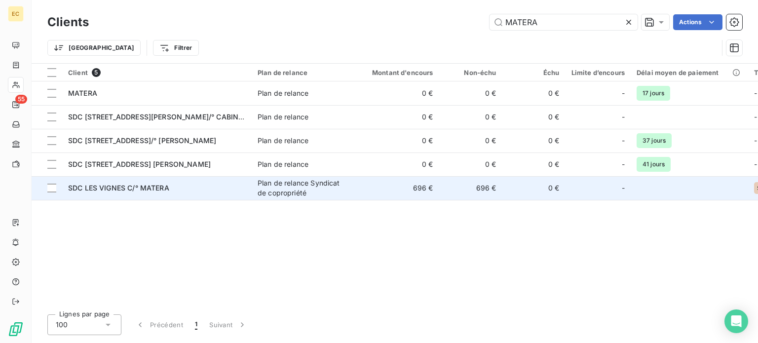
type input "MATERA"
click at [124, 192] on div "SDC LES VIGNES C/° MATERA" at bounding box center [157, 188] width 178 height 10
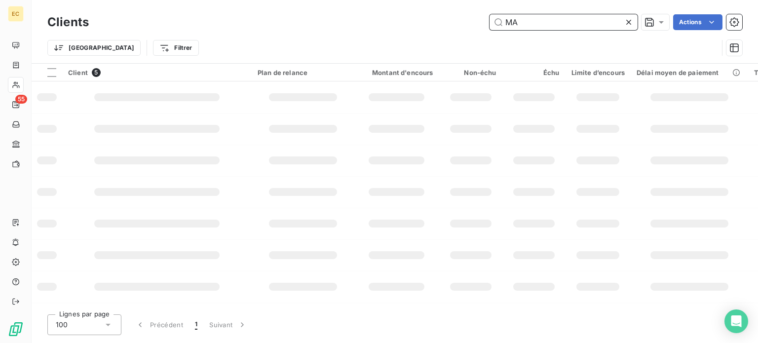
type input "M"
type input "g"
type input "a"
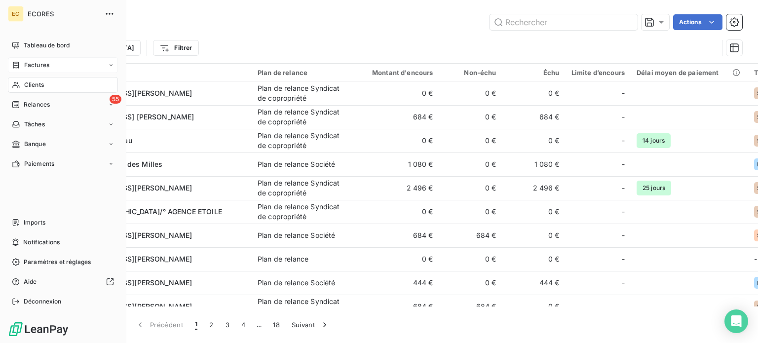
click at [41, 68] on span "Factures" at bounding box center [36, 65] width 25 height 9
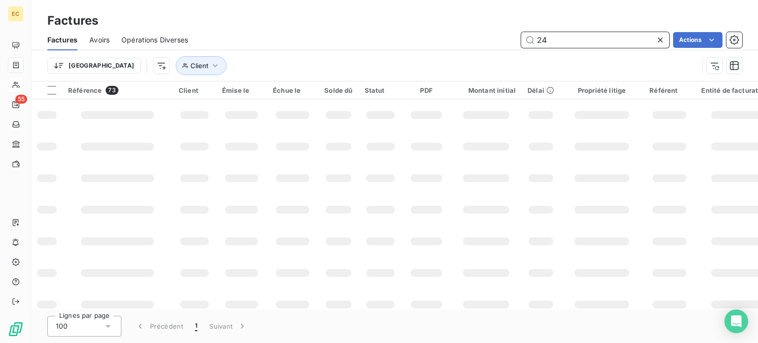
type input "2"
